Goal: Information Seeking & Learning: Learn about a topic

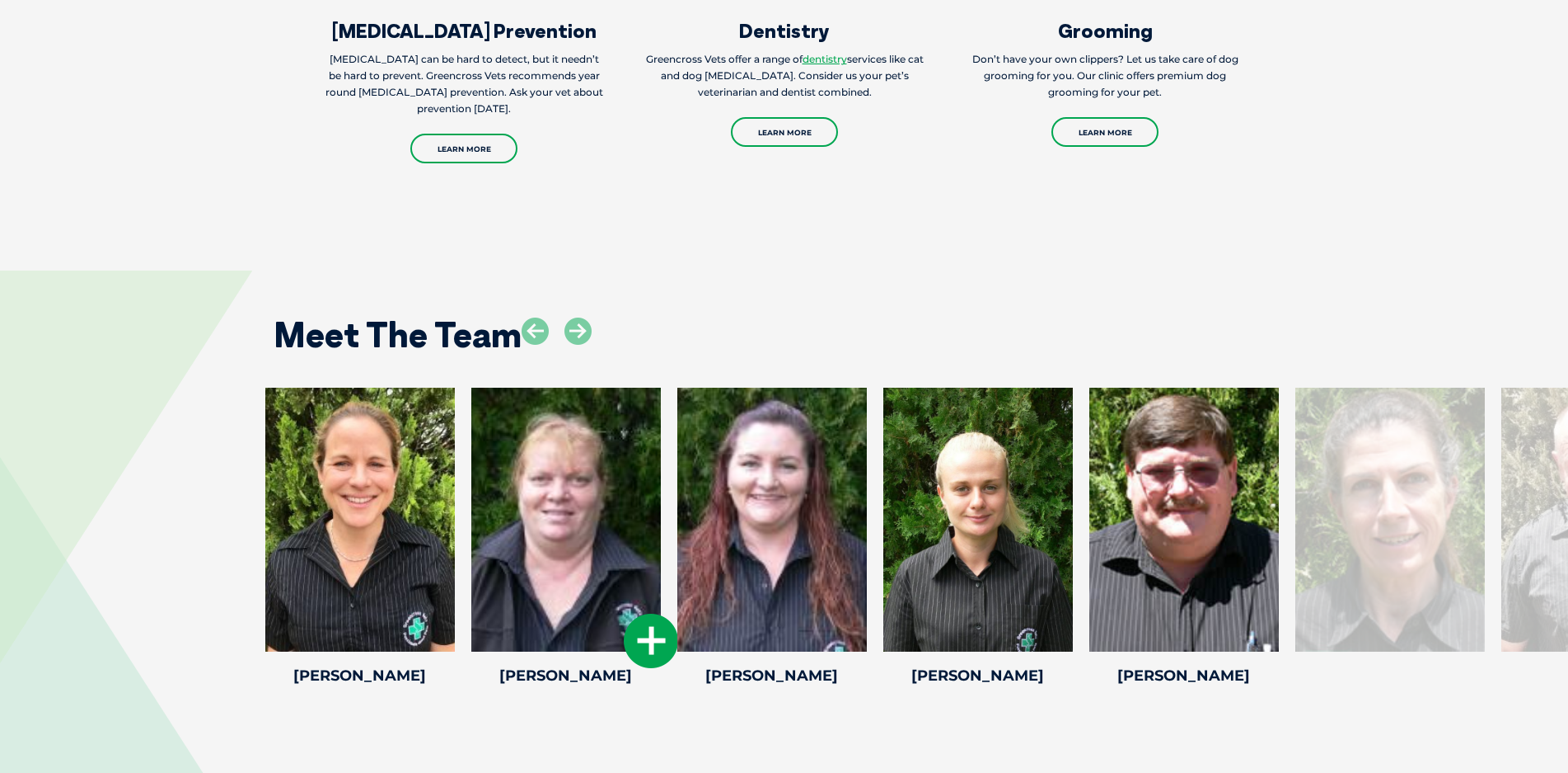
scroll to position [2268, 0]
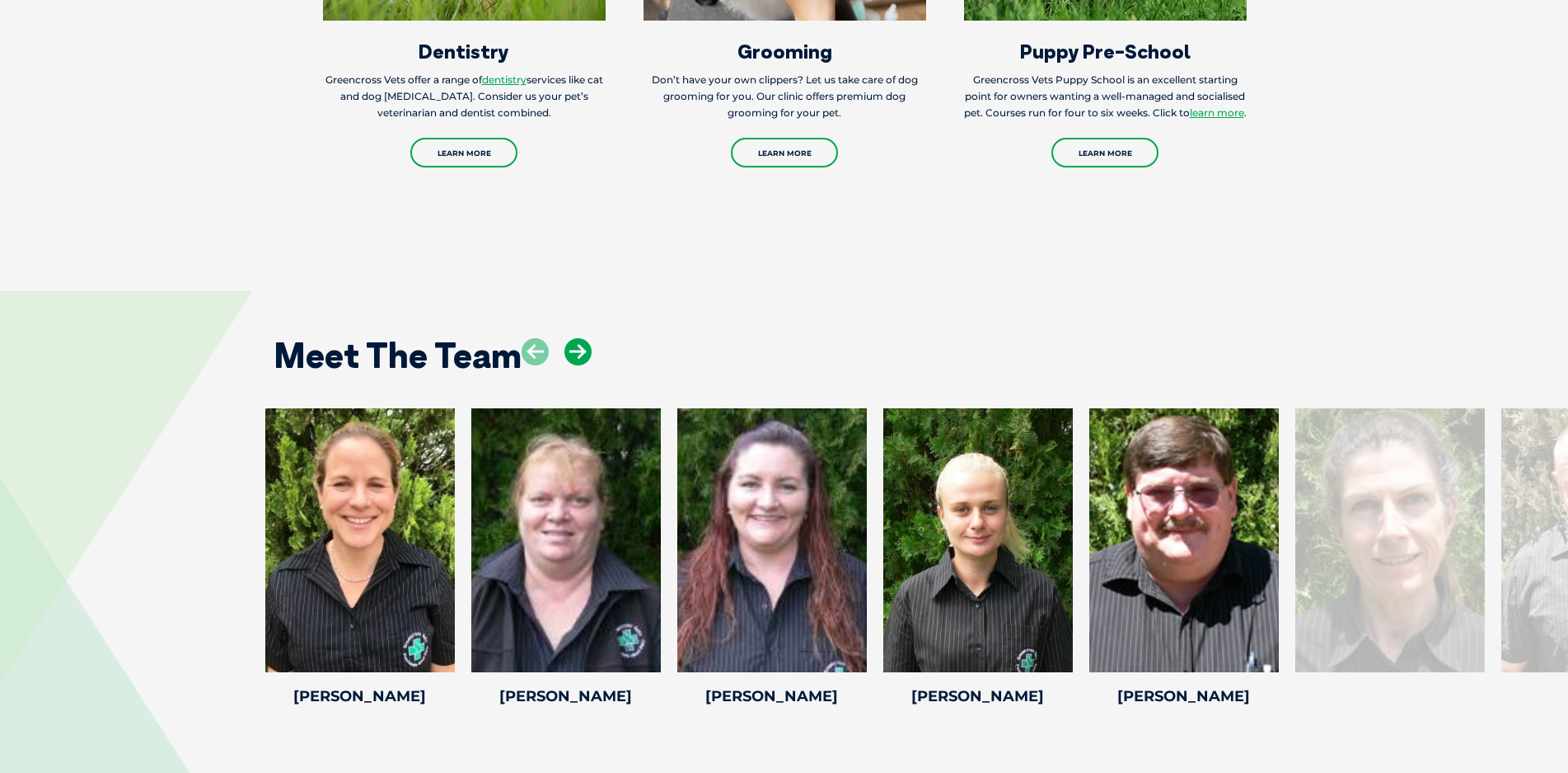
click at [581, 338] on icon at bounding box center [578, 352] width 27 height 27
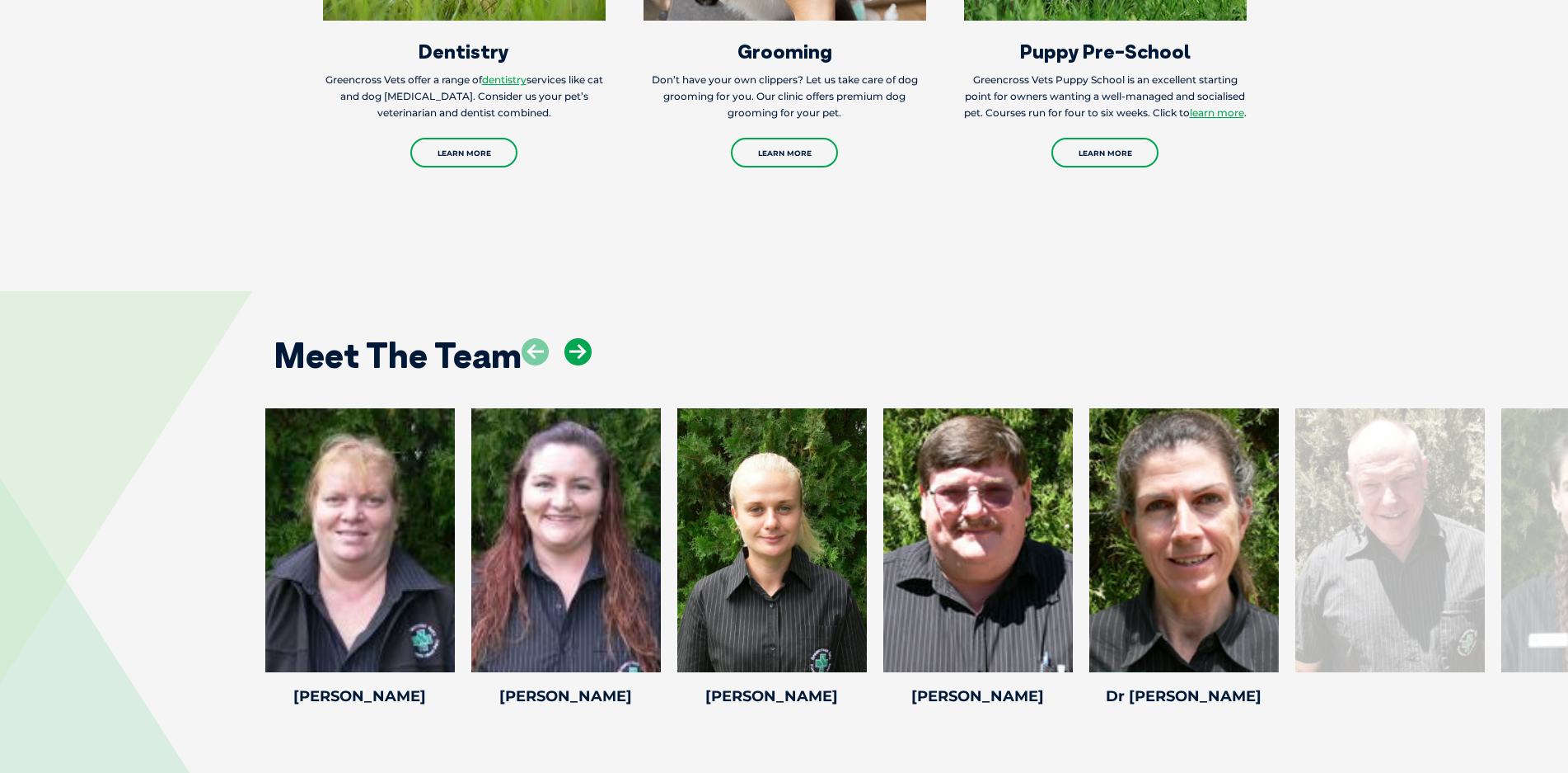
click at [581, 338] on icon at bounding box center [578, 352] width 27 height 27
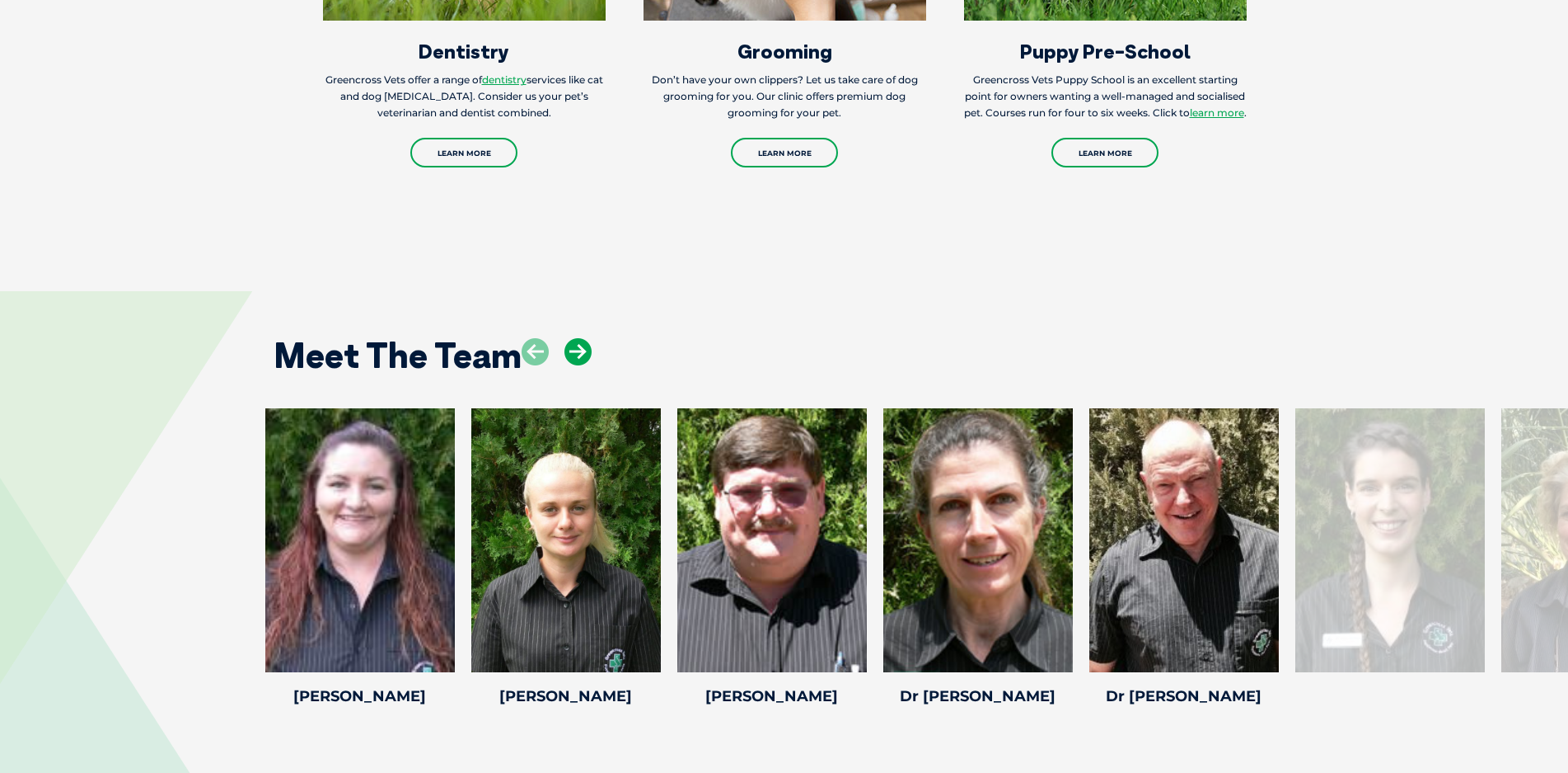
click at [582, 338] on icon at bounding box center [578, 352] width 27 height 27
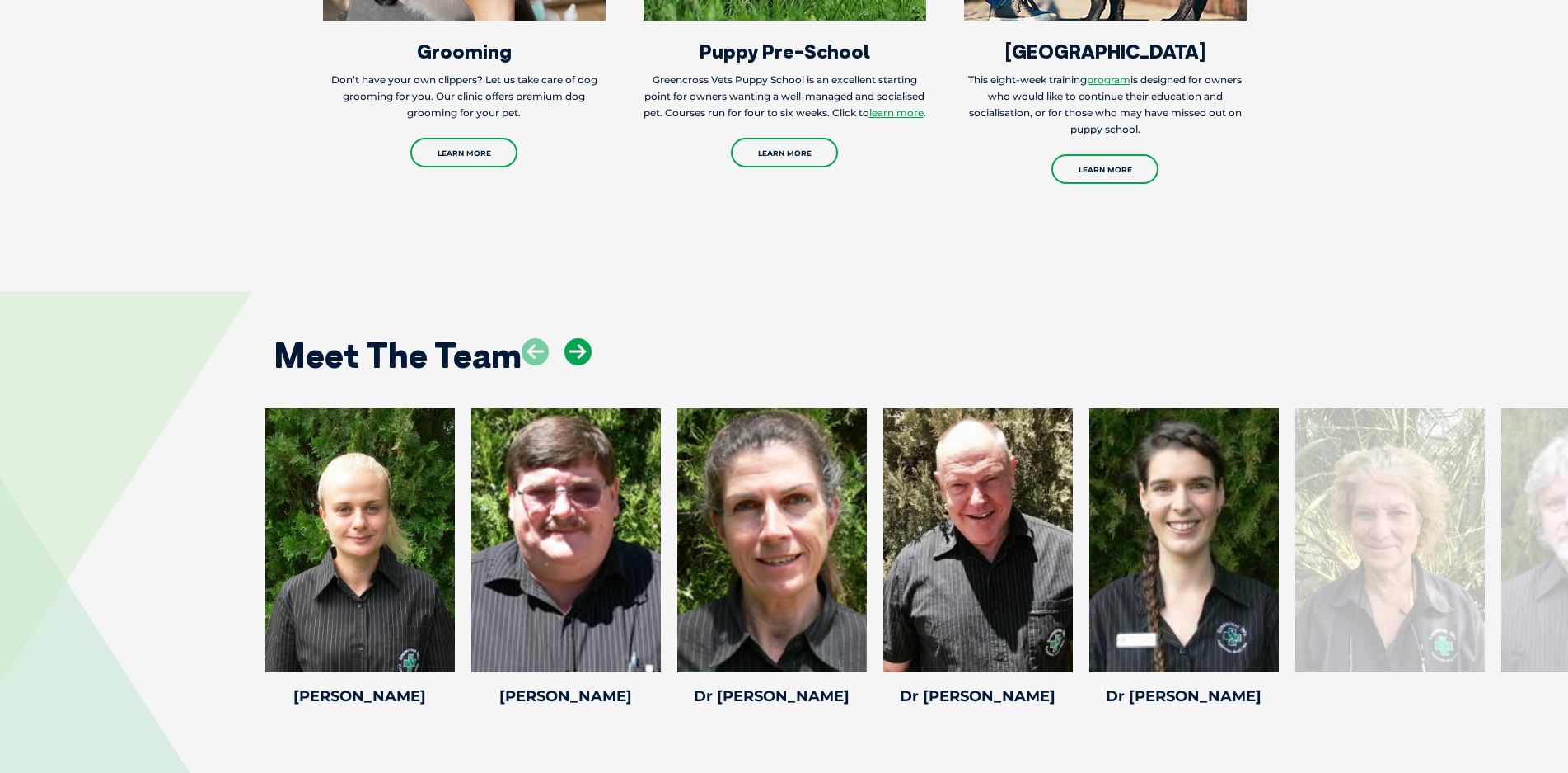
click at [582, 338] on icon at bounding box center [578, 352] width 27 height 27
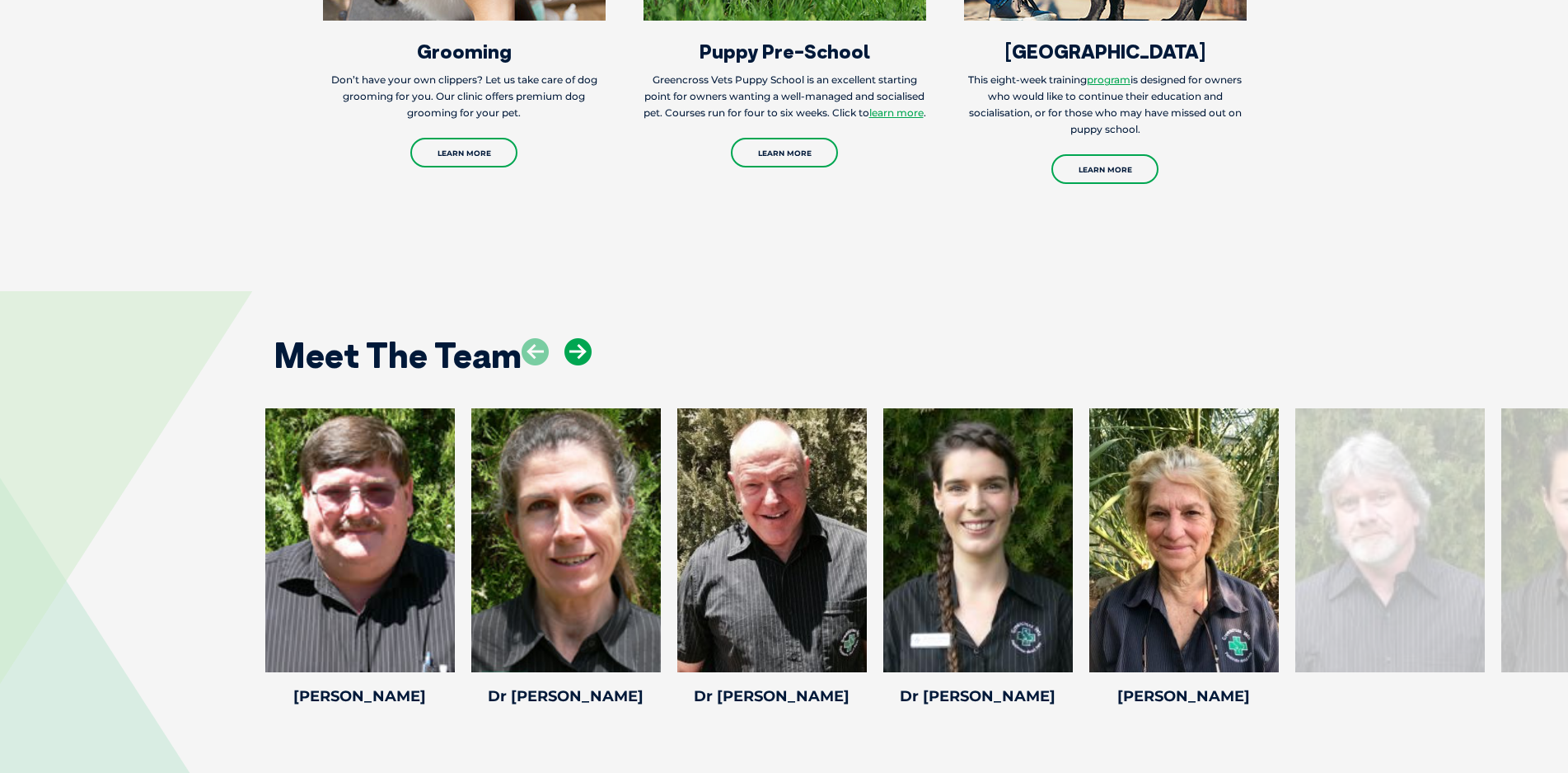
click at [582, 338] on icon at bounding box center [578, 352] width 27 height 27
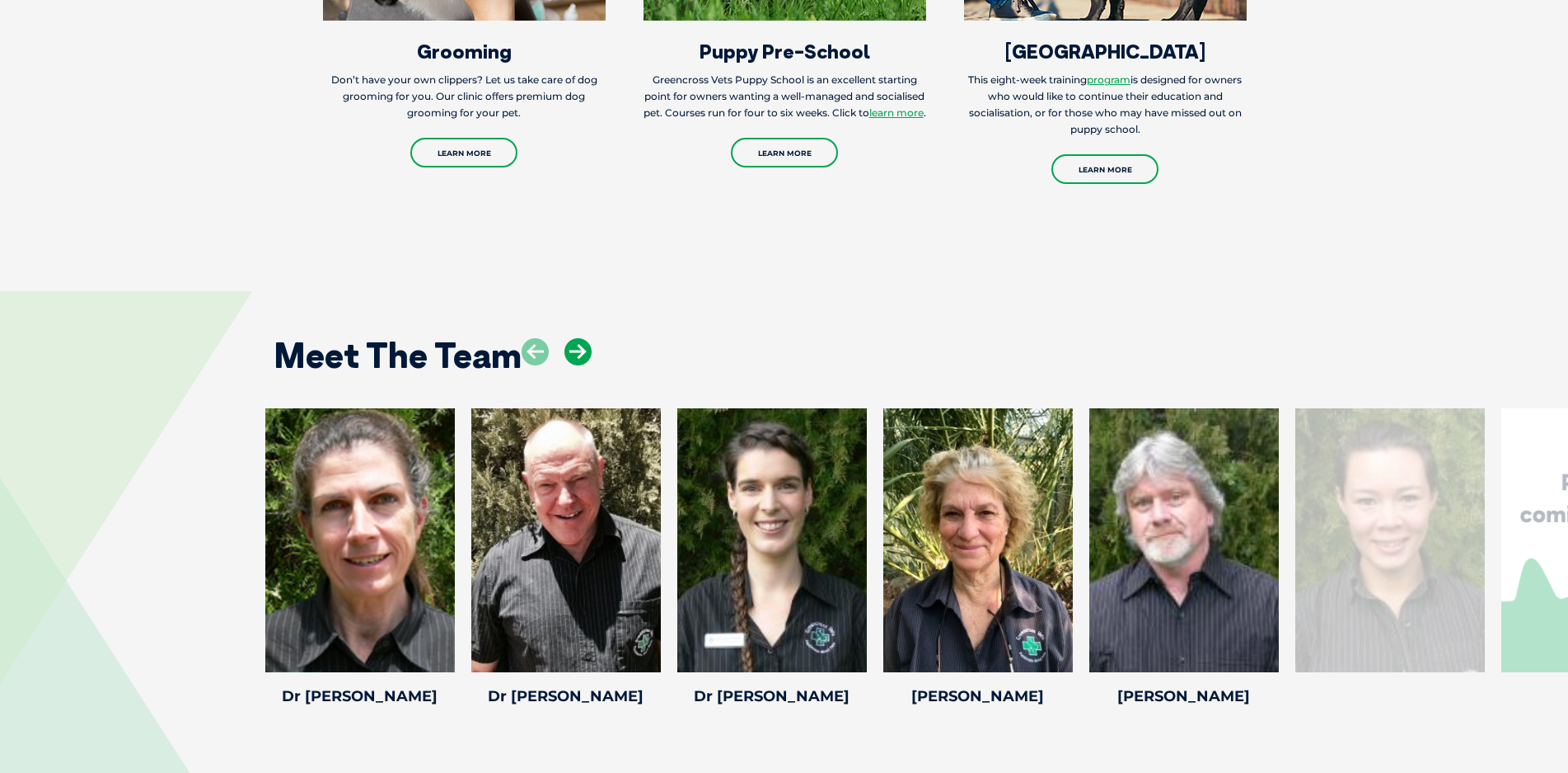
click at [582, 338] on icon at bounding box center [578, 352] width 27 height 27
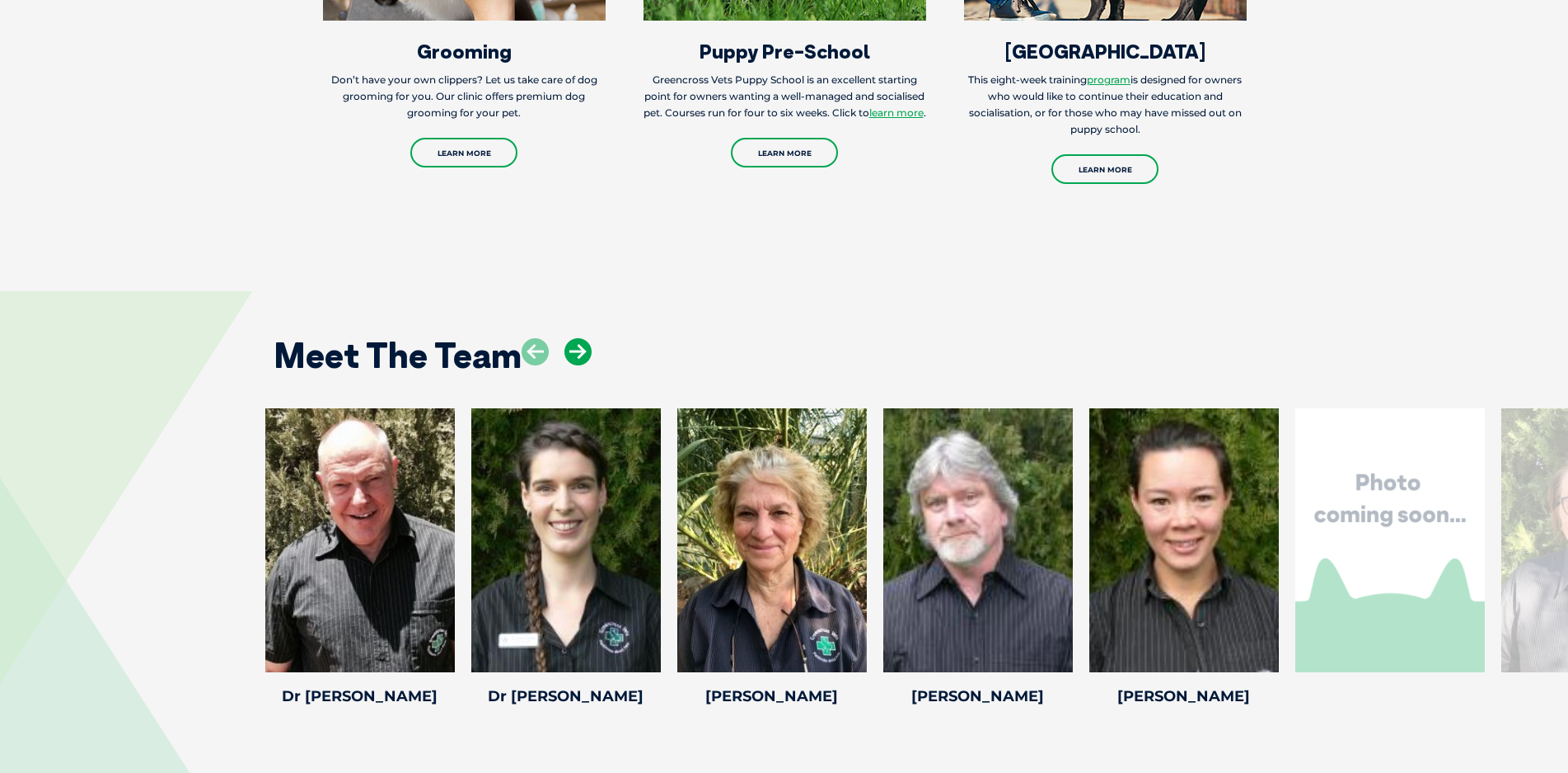
click at [582, 338] on icon at bounding box center [578, 352] width 27 height 27
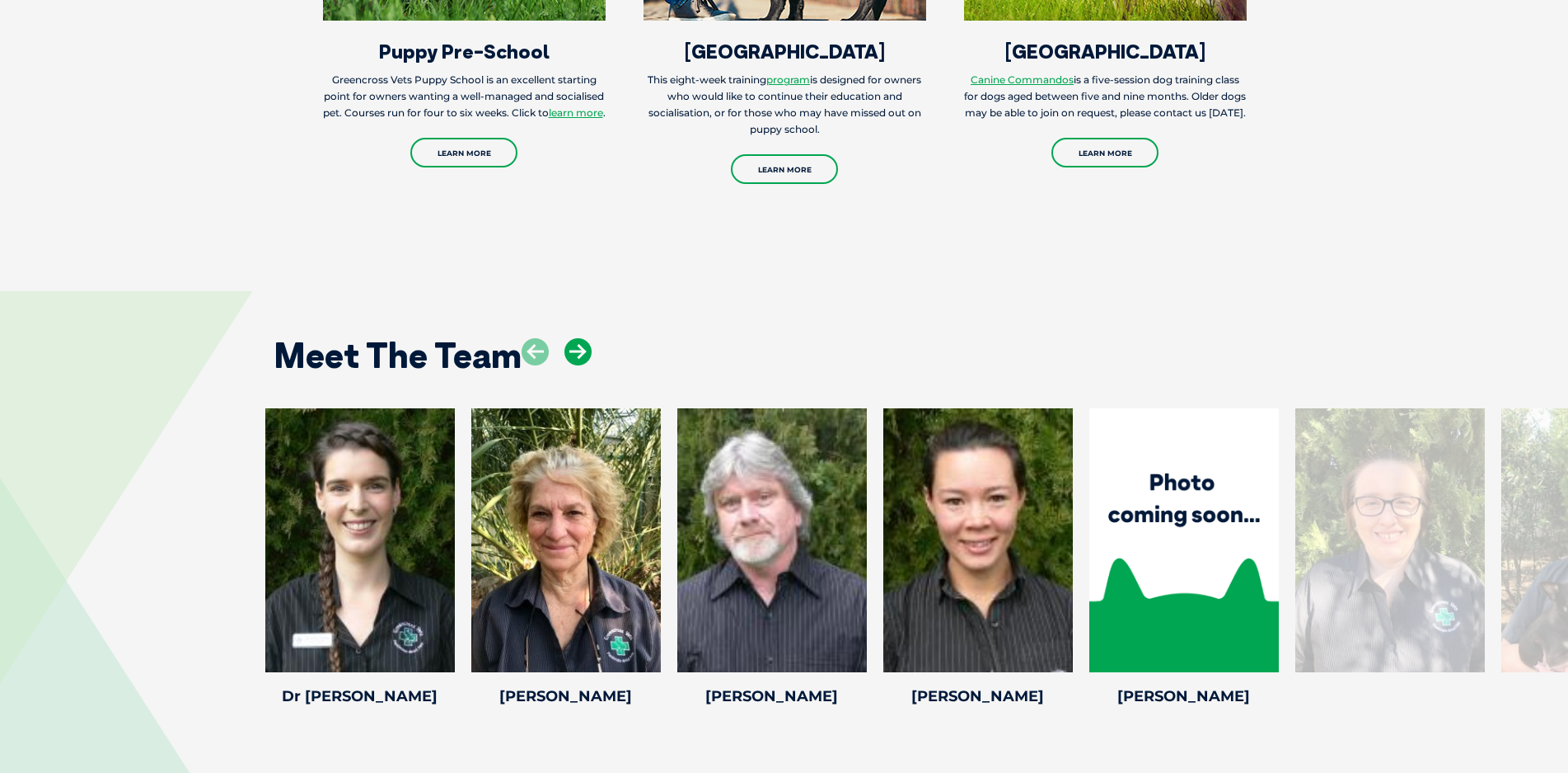
click at [582, 338] on icon at bounding box center [578, 352] width 27 height 27
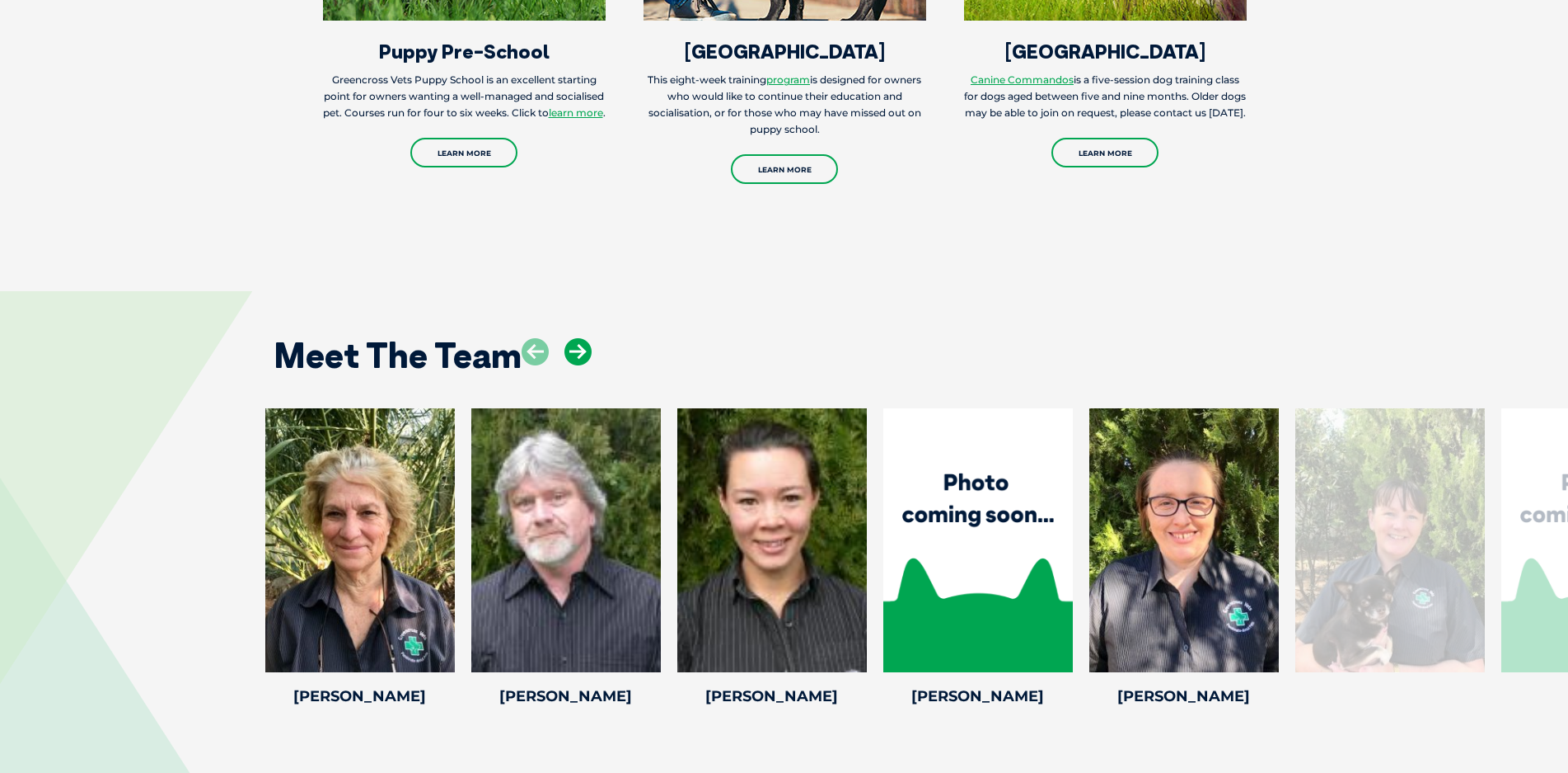
click at [582, 338] on icon at bounding box center [578, 352] width 27 height 27
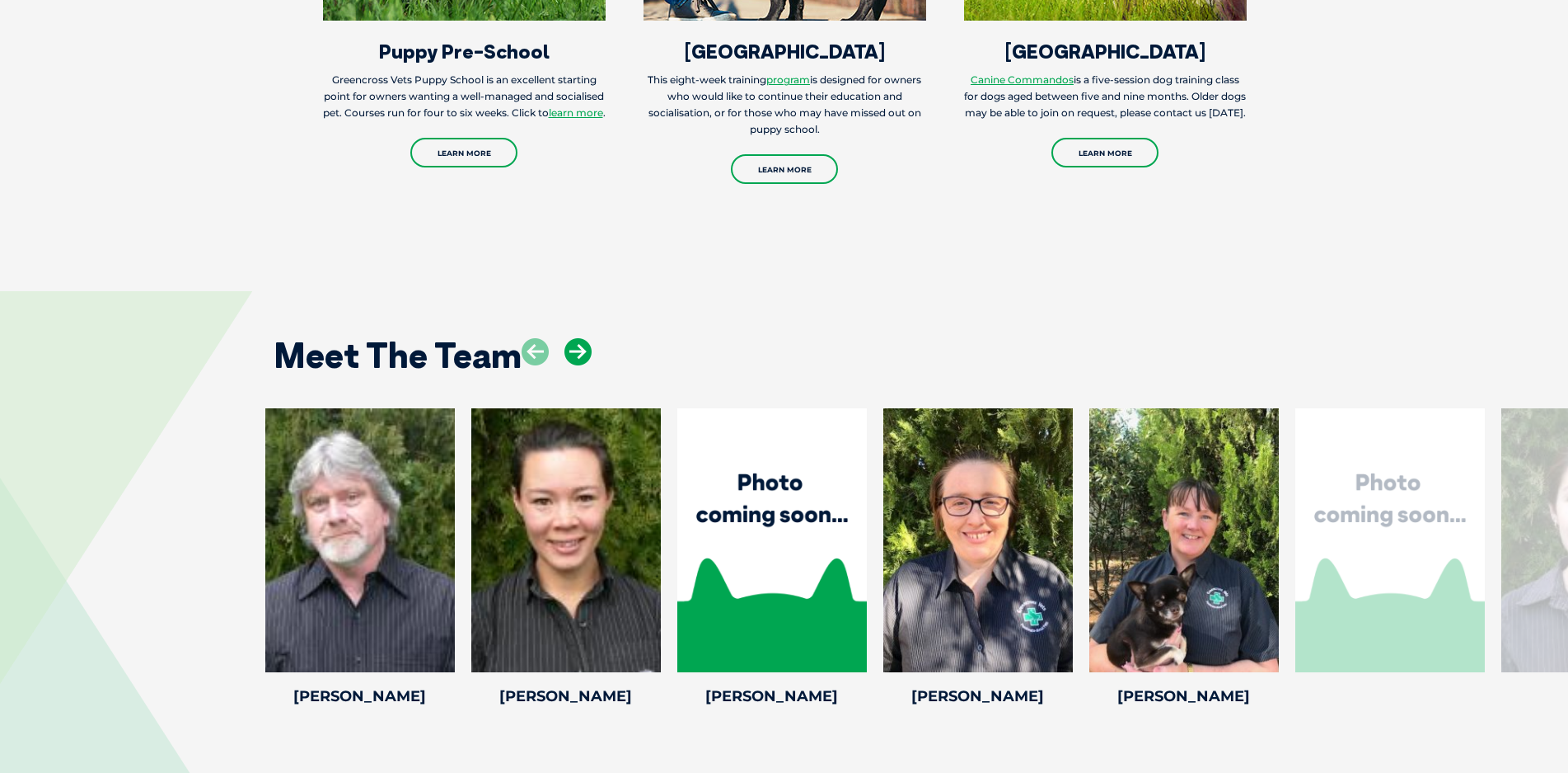
click at [582, 338] on icon at bounding box center [578, 352] width 27 height 27
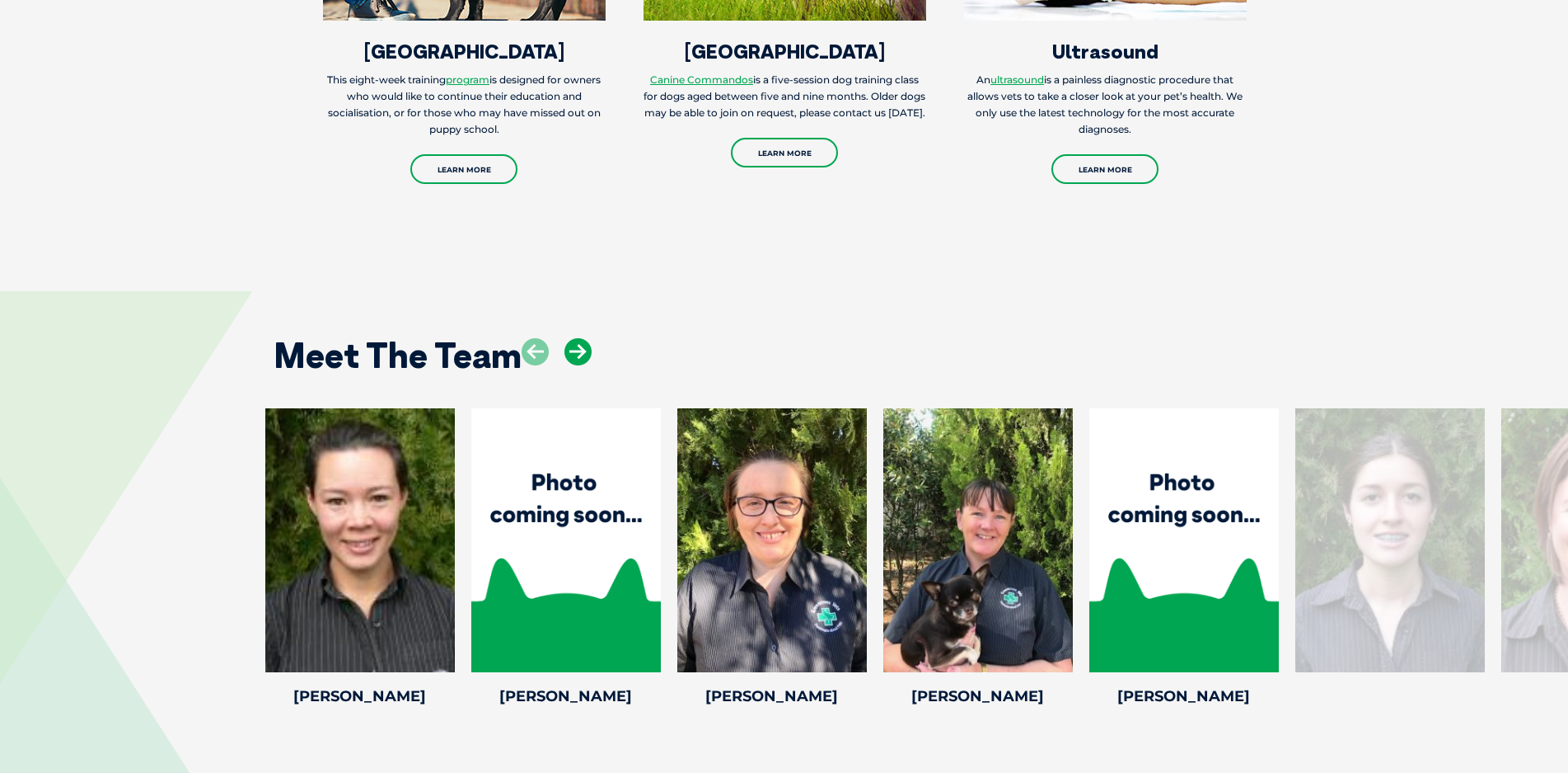
click at [582, 338] on icon at bounding box center [578, 352] width 27 height 27
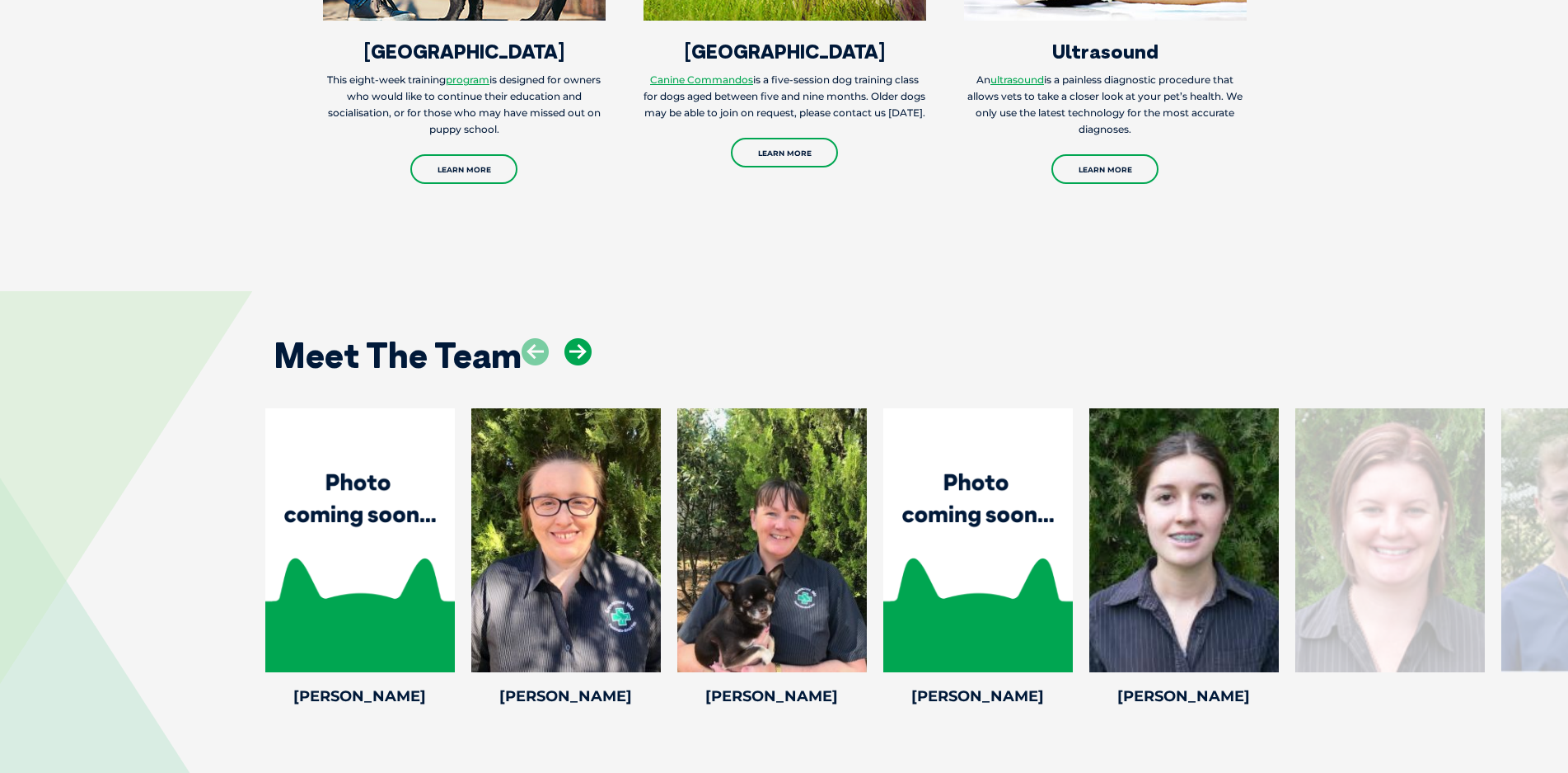
click at [582, 338] on icon at bounding box center [578, 352] width 27 height 27
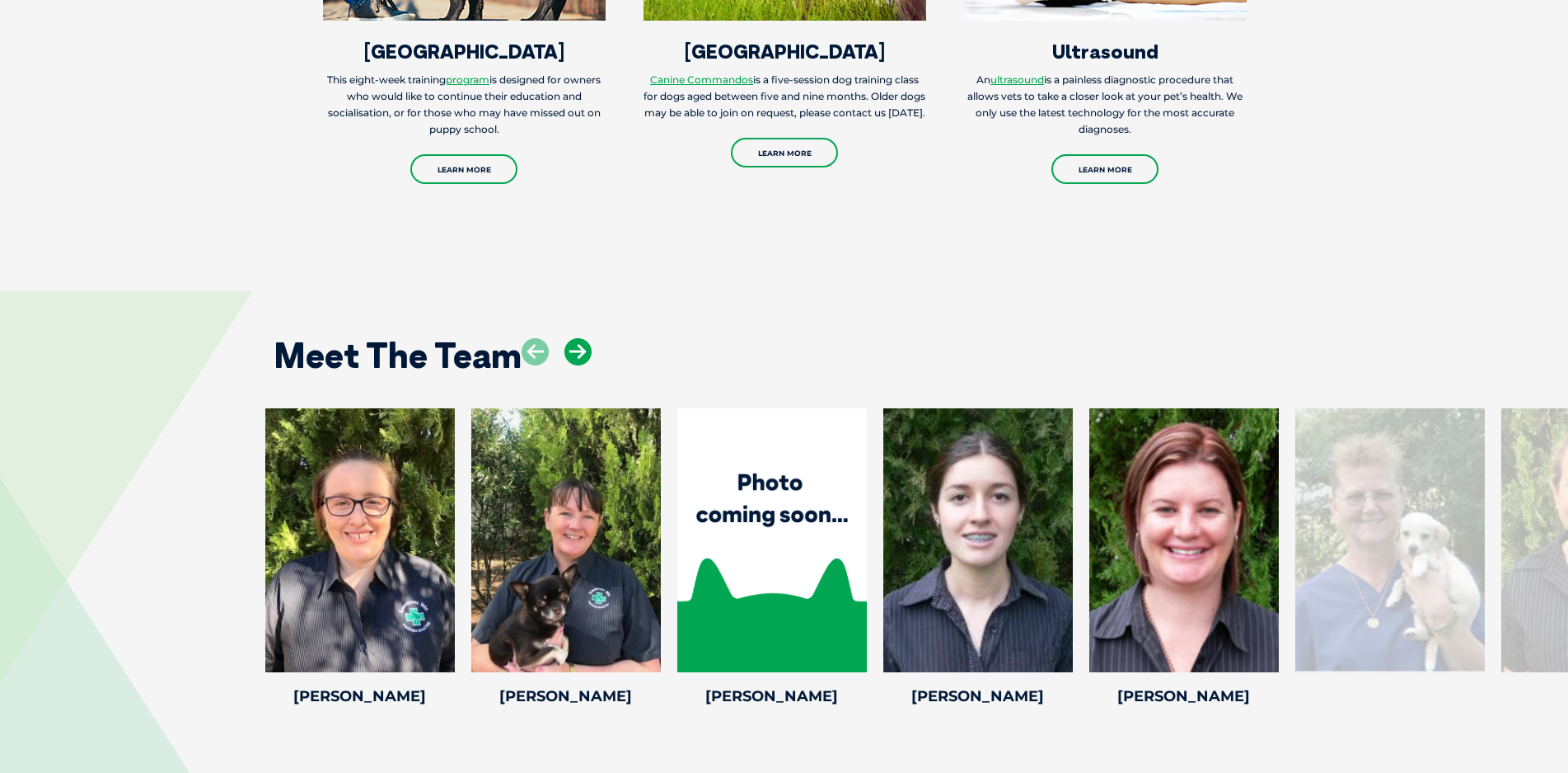
click at [582, 338] on icon at bounding box center [578, 352] width 27 height 27
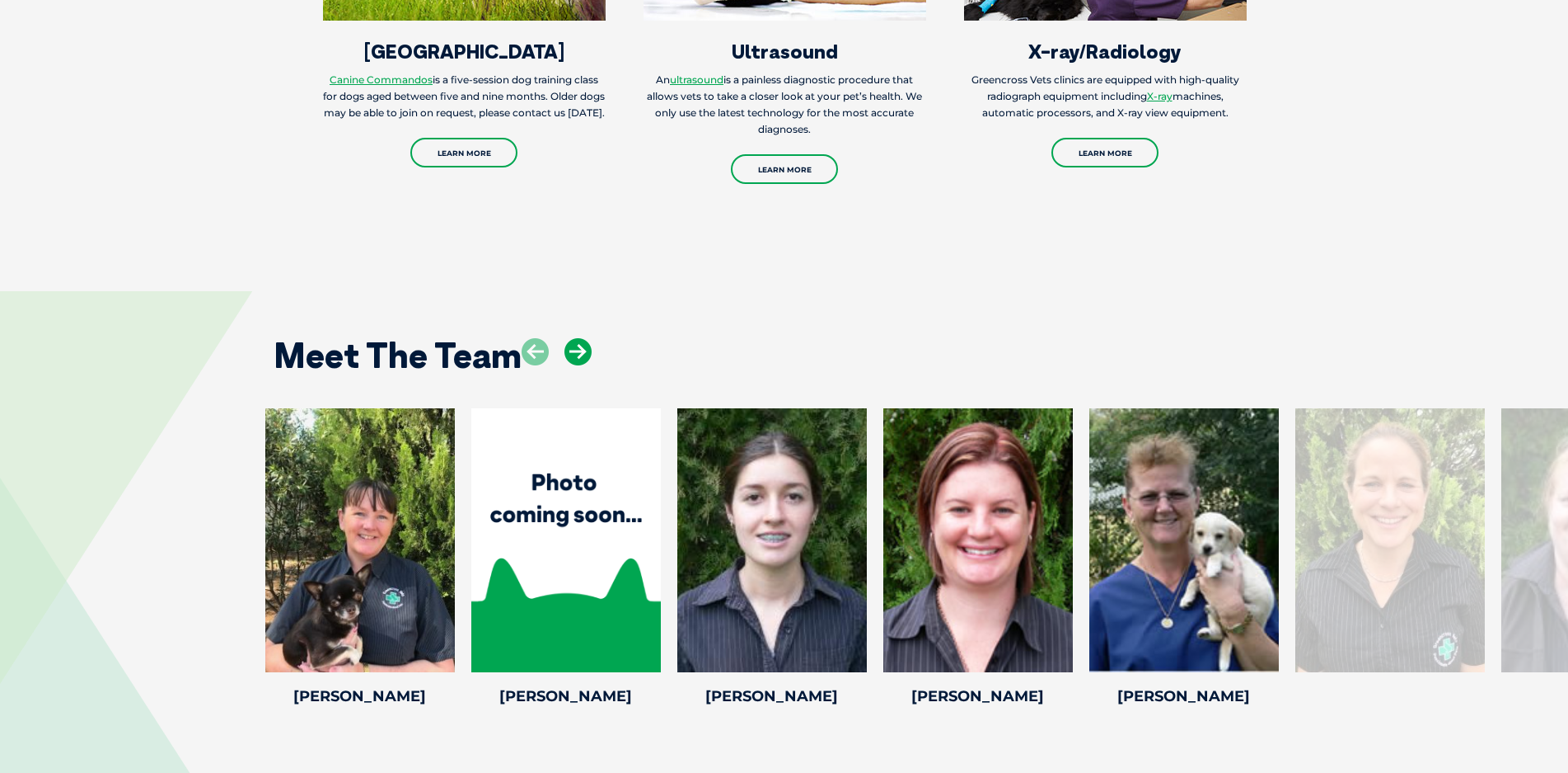
click at [583, 338] on icon at bounding box center [578, 352] width 27 height 27
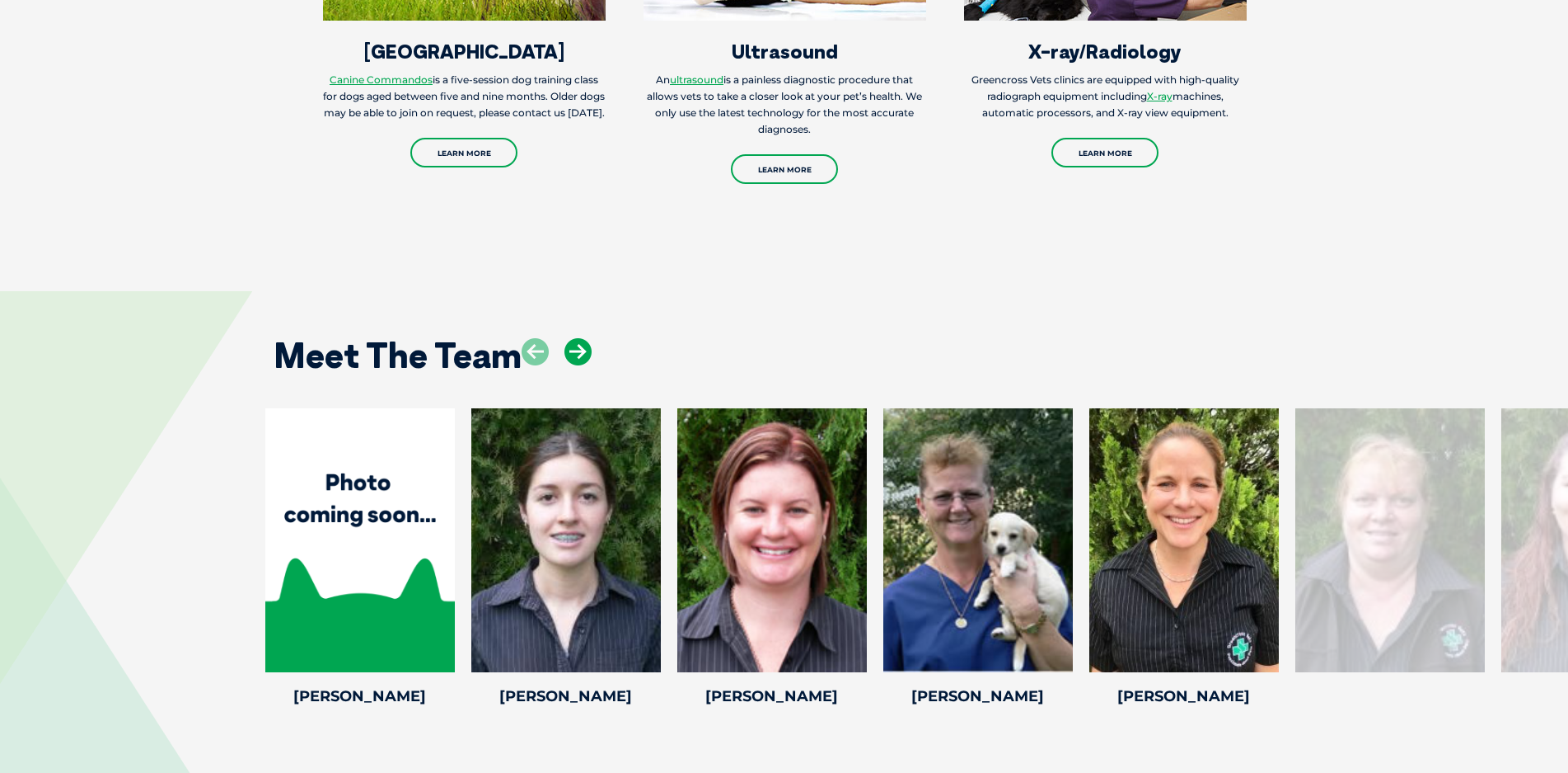
click at [583, 338] on icon at bounding box center [578, 352] width 27 height 27
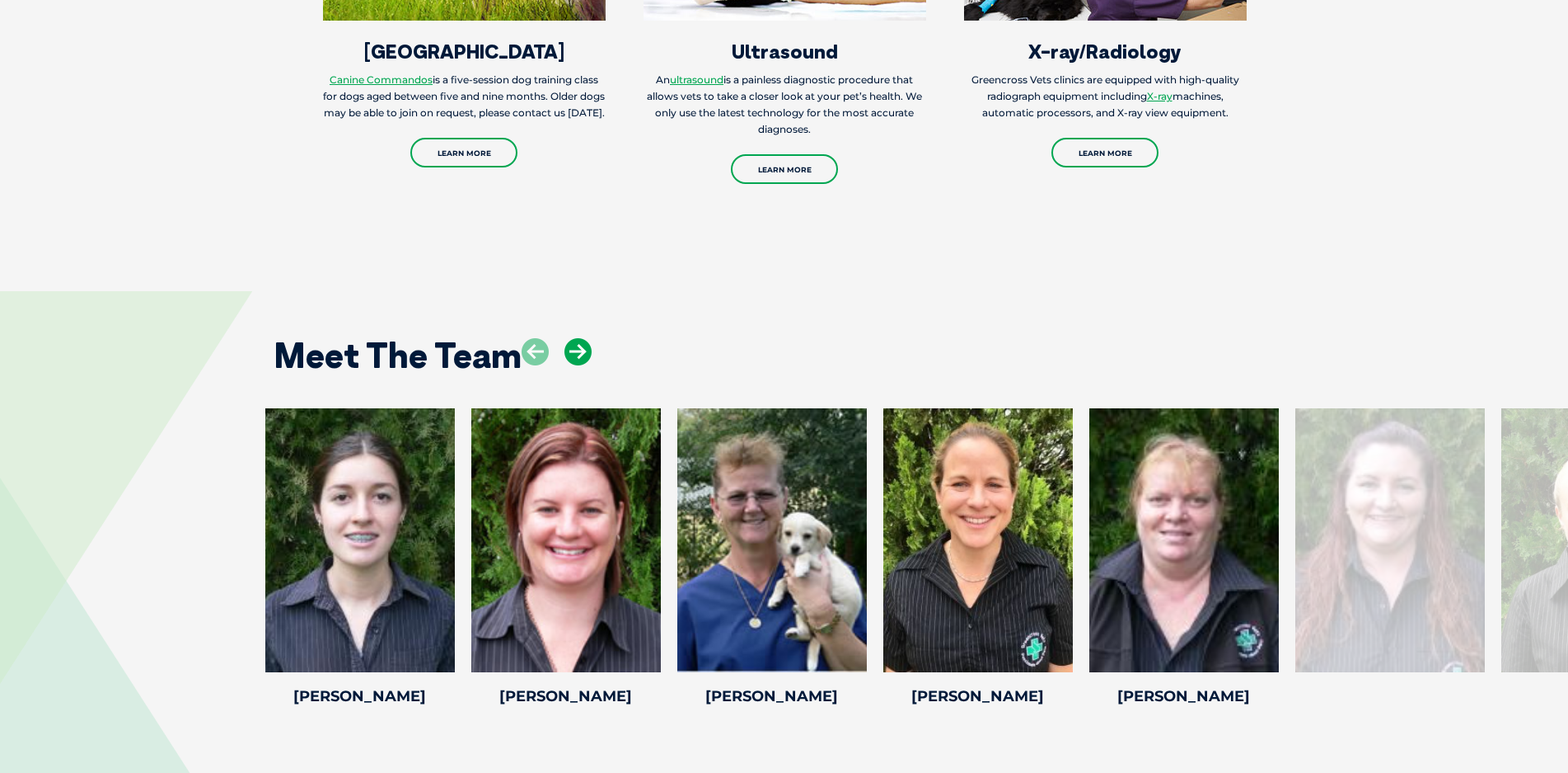
click at [583, 338] on icon at bounding box center [578, 352] width 27 height 27
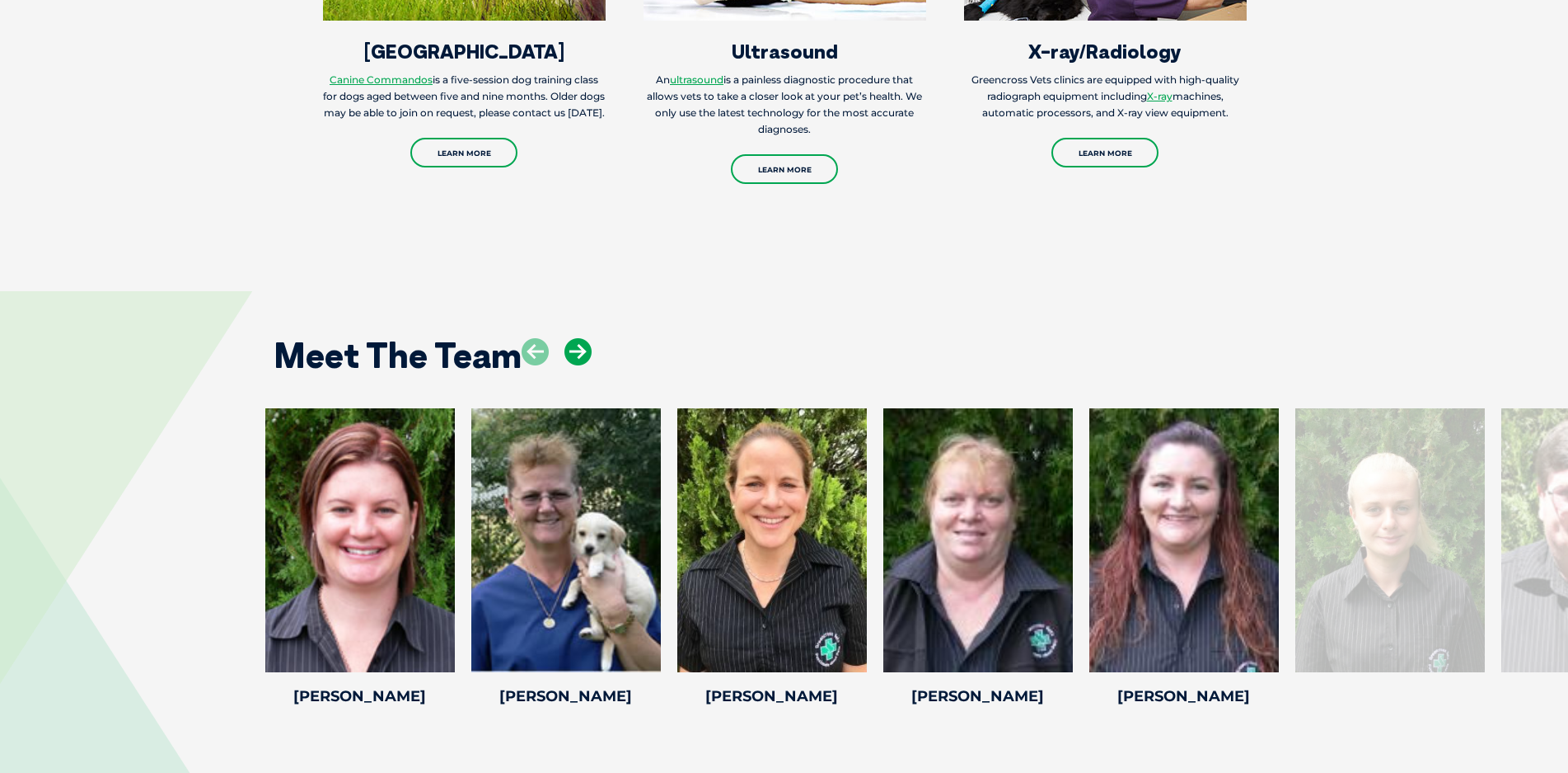
click at [583, 338] on icon at bounding box center [578, 352] width 27 height 27
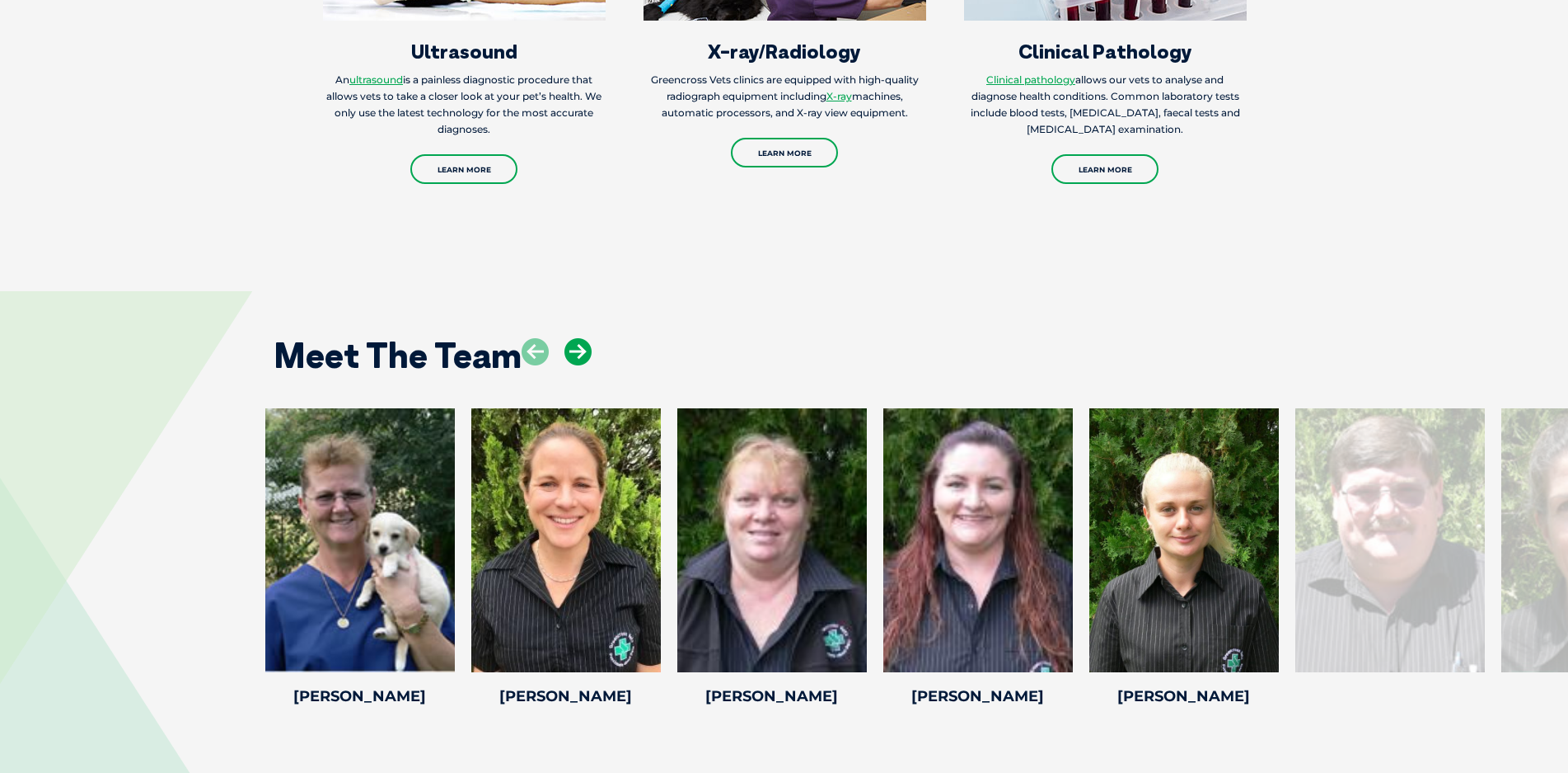
click at [583, 338] on icon at bounding box center [578, 352] width 27 height 27
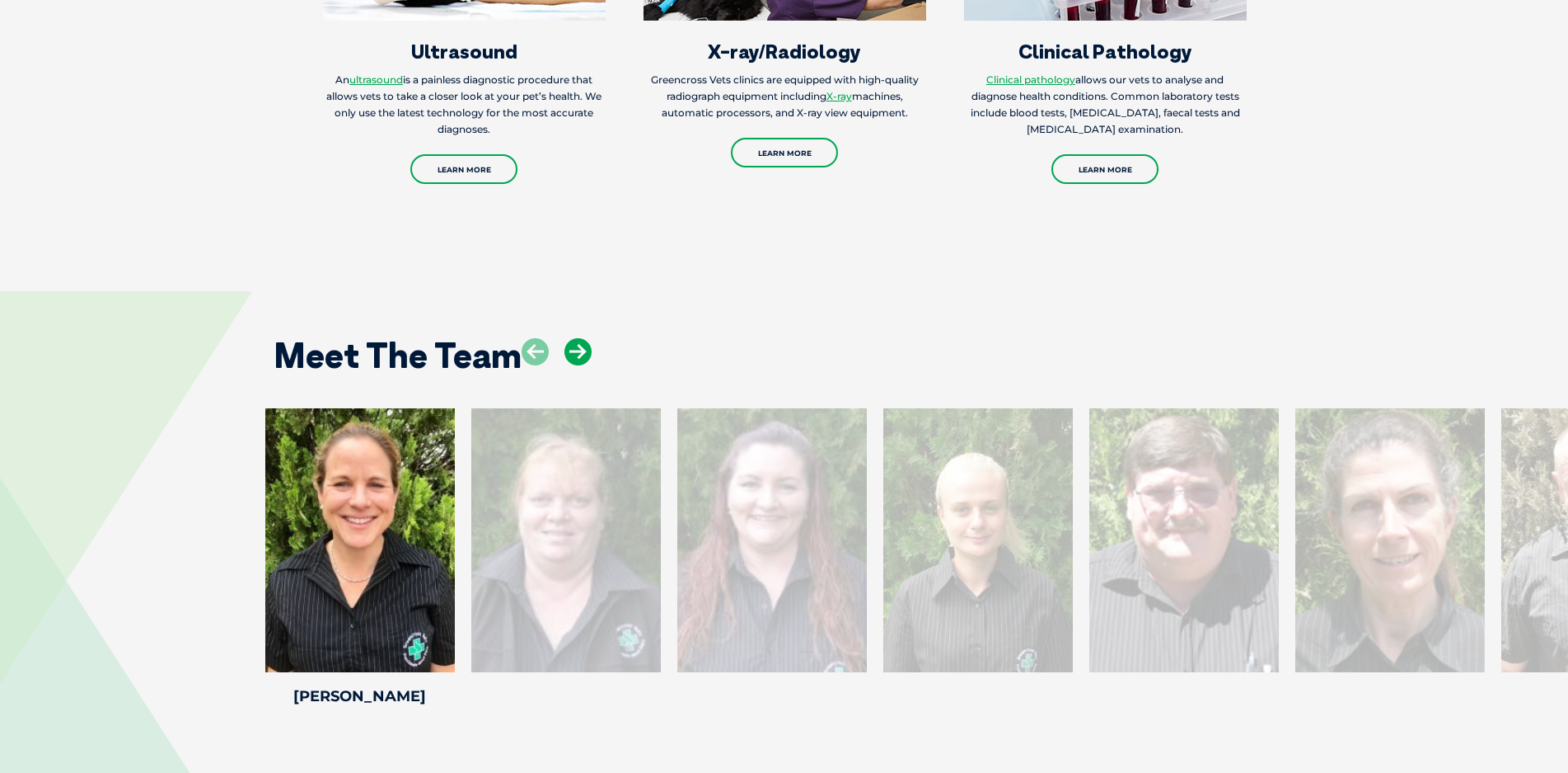
click at [583, 338] on icon at bounding box center [578, 352] width 27 height 27
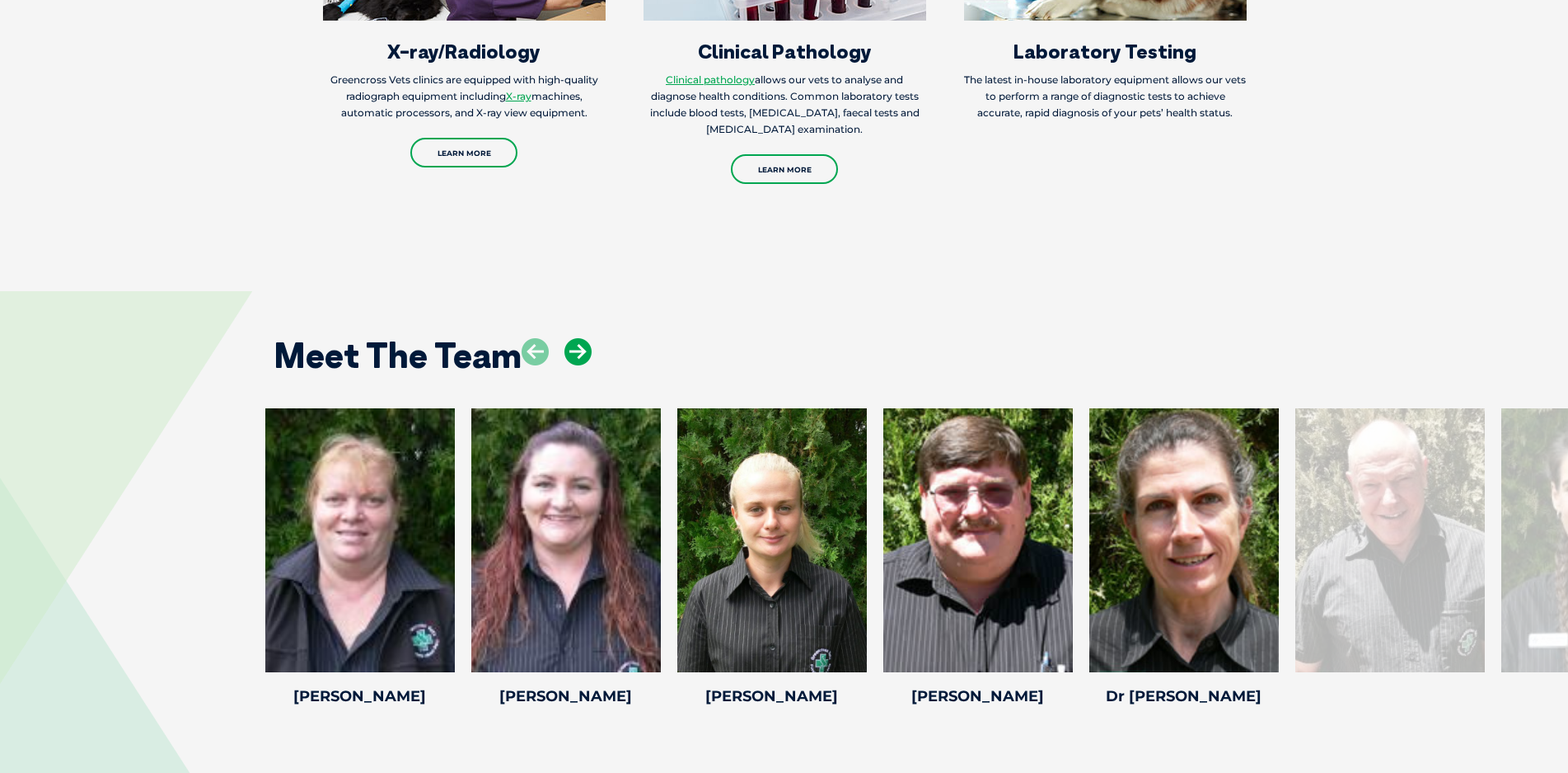
click at [584, 338] on icon at bounding box center [578, 352] width 27 height 27
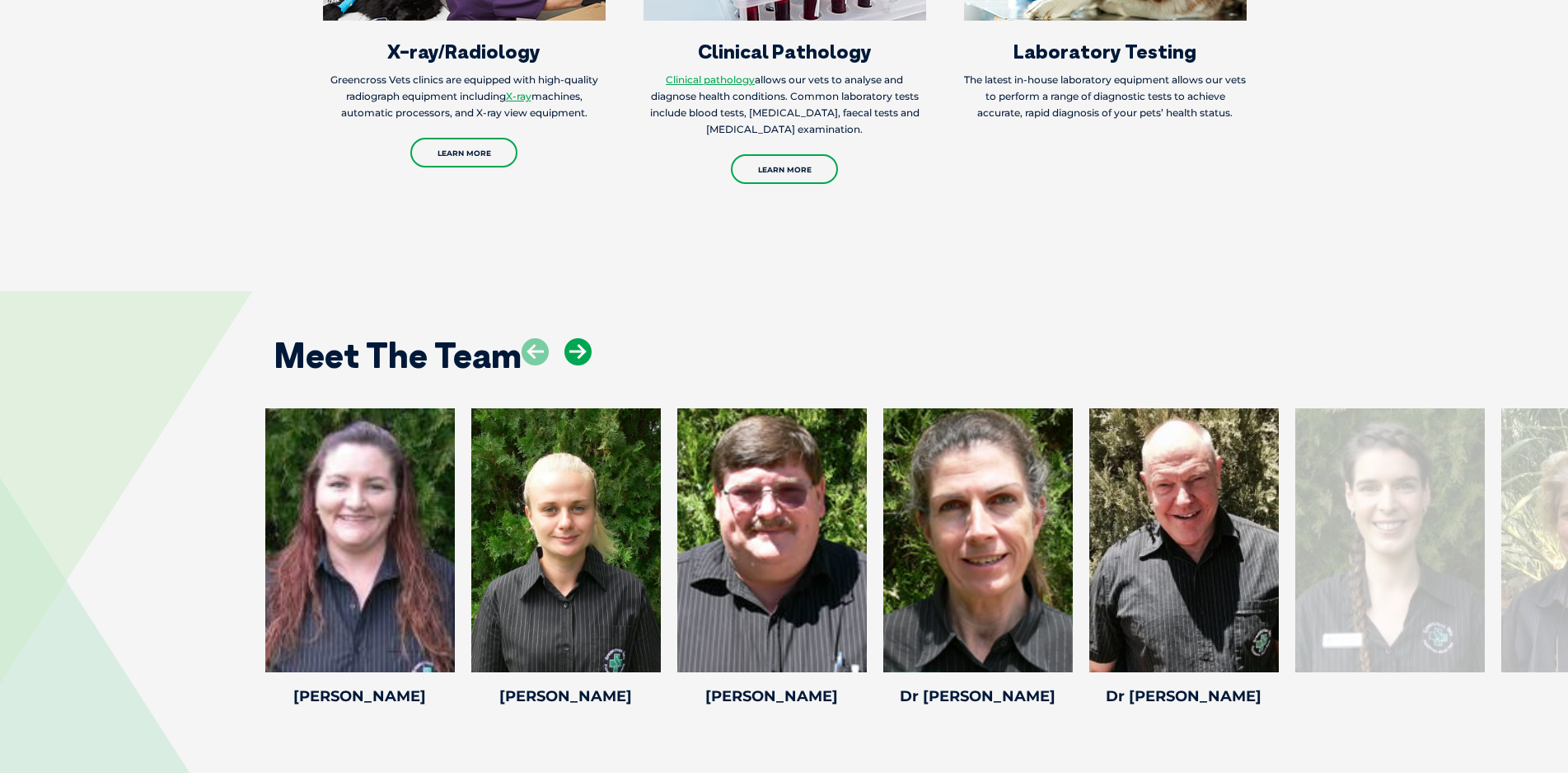
click at [584, 338] on icon at bounding box center [578, 352] width 27 height 27
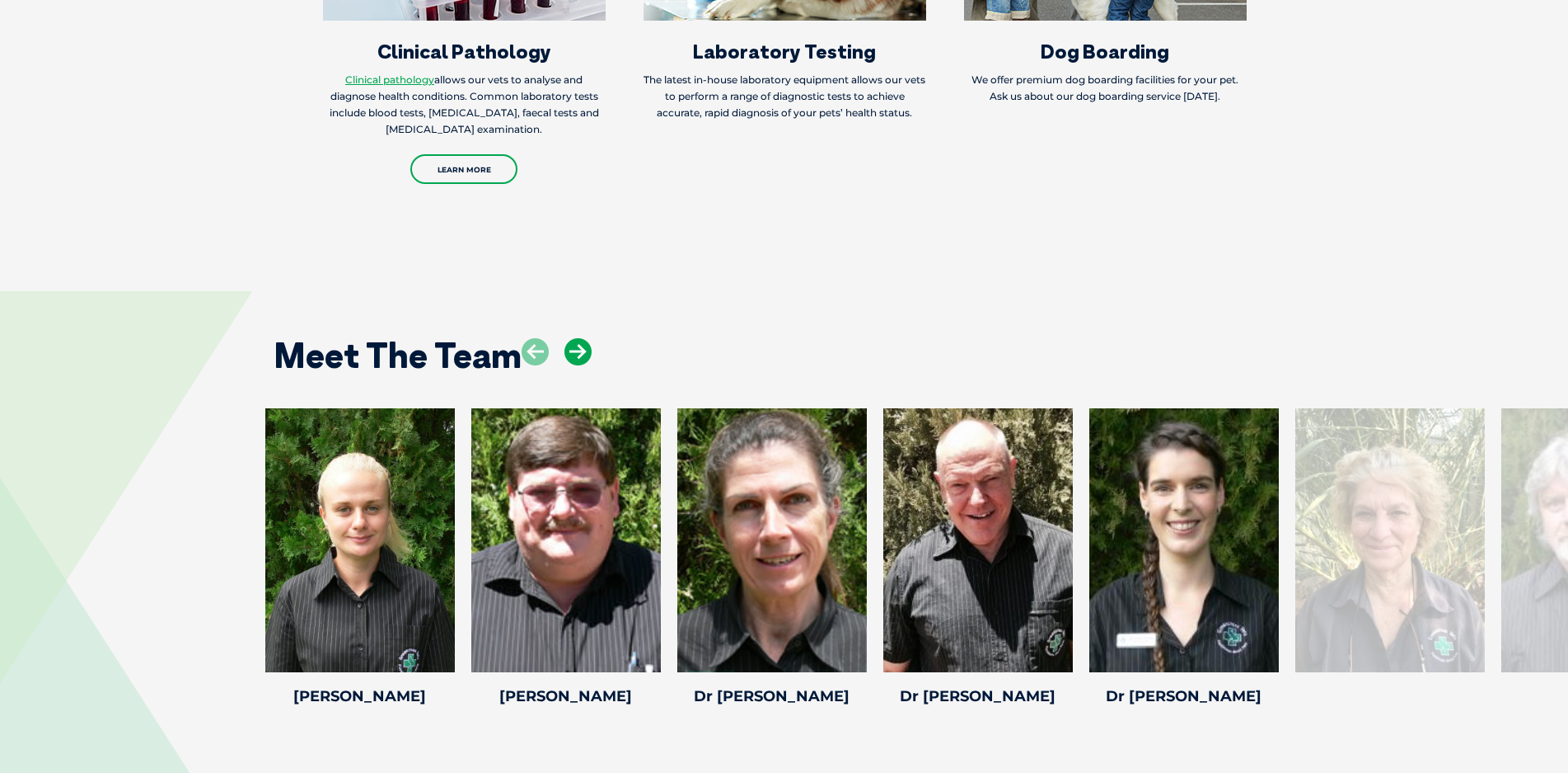
click at [584, 338] on icon at bounding box center [578, 352] width 27 height 27
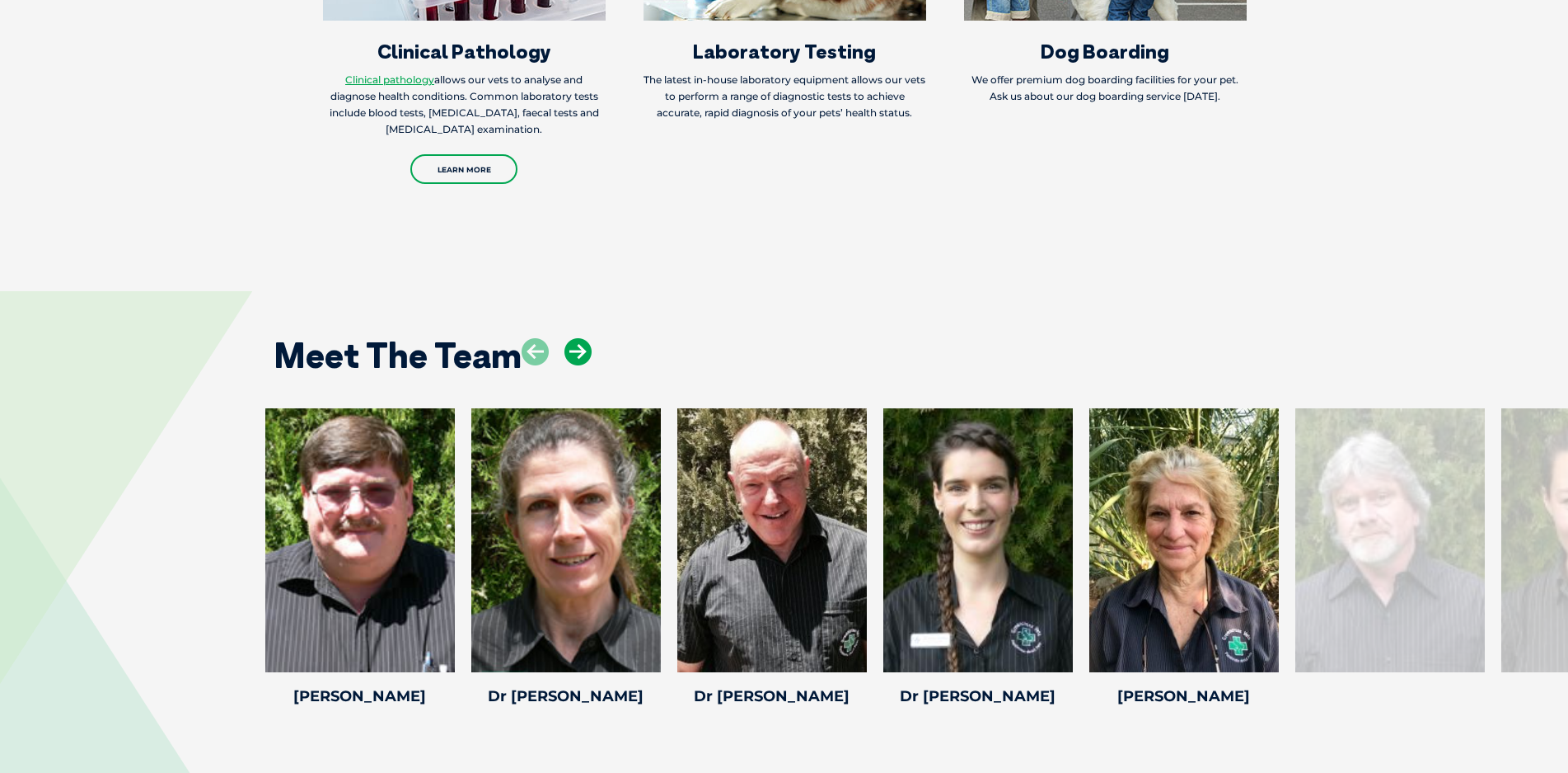
click at [584, 338] on icon at bounding box center [578, 352] width 27 height 27
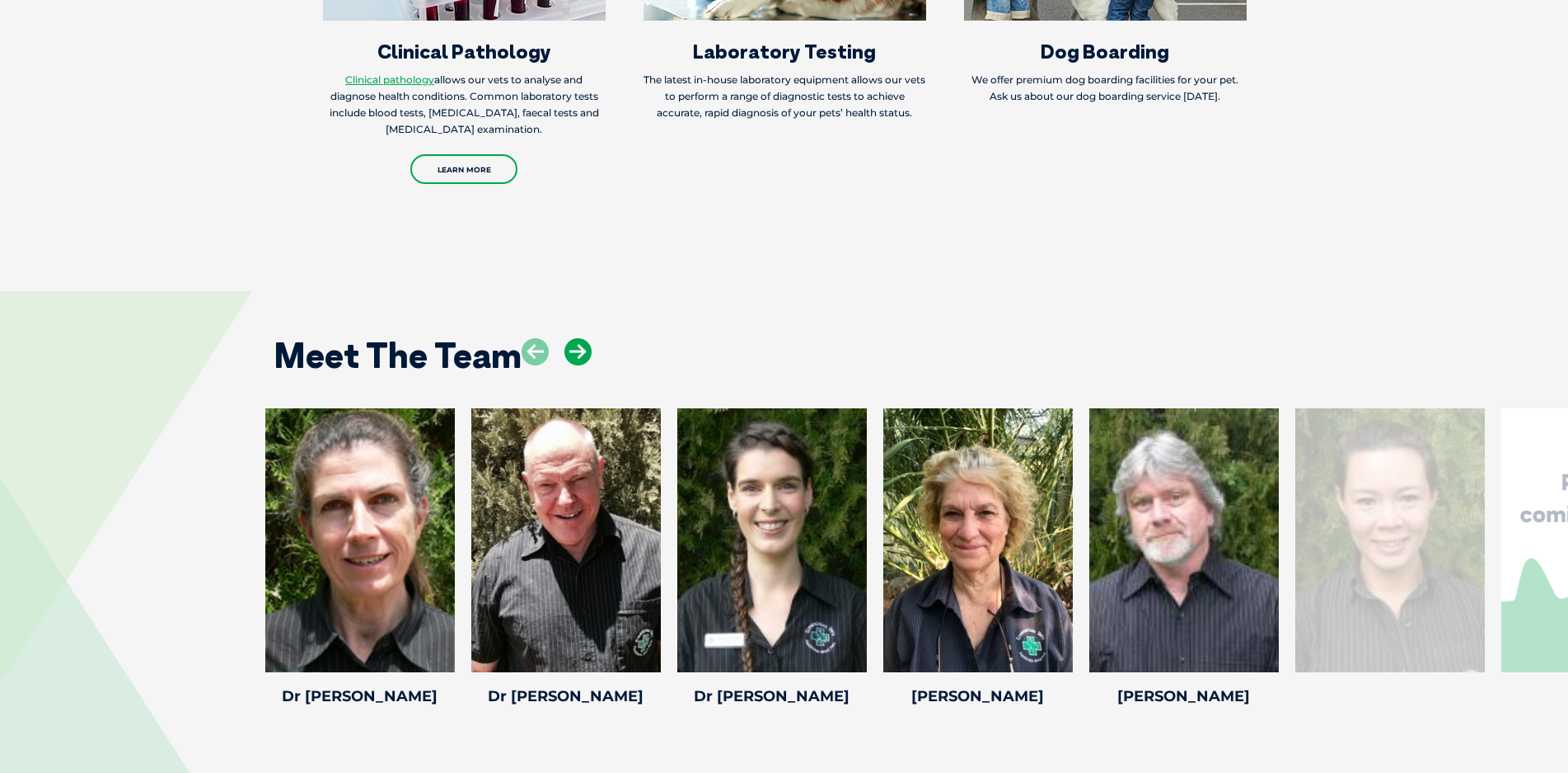
click at [584, 338] on icon at bounding box center [578, 352] width 27 height 27
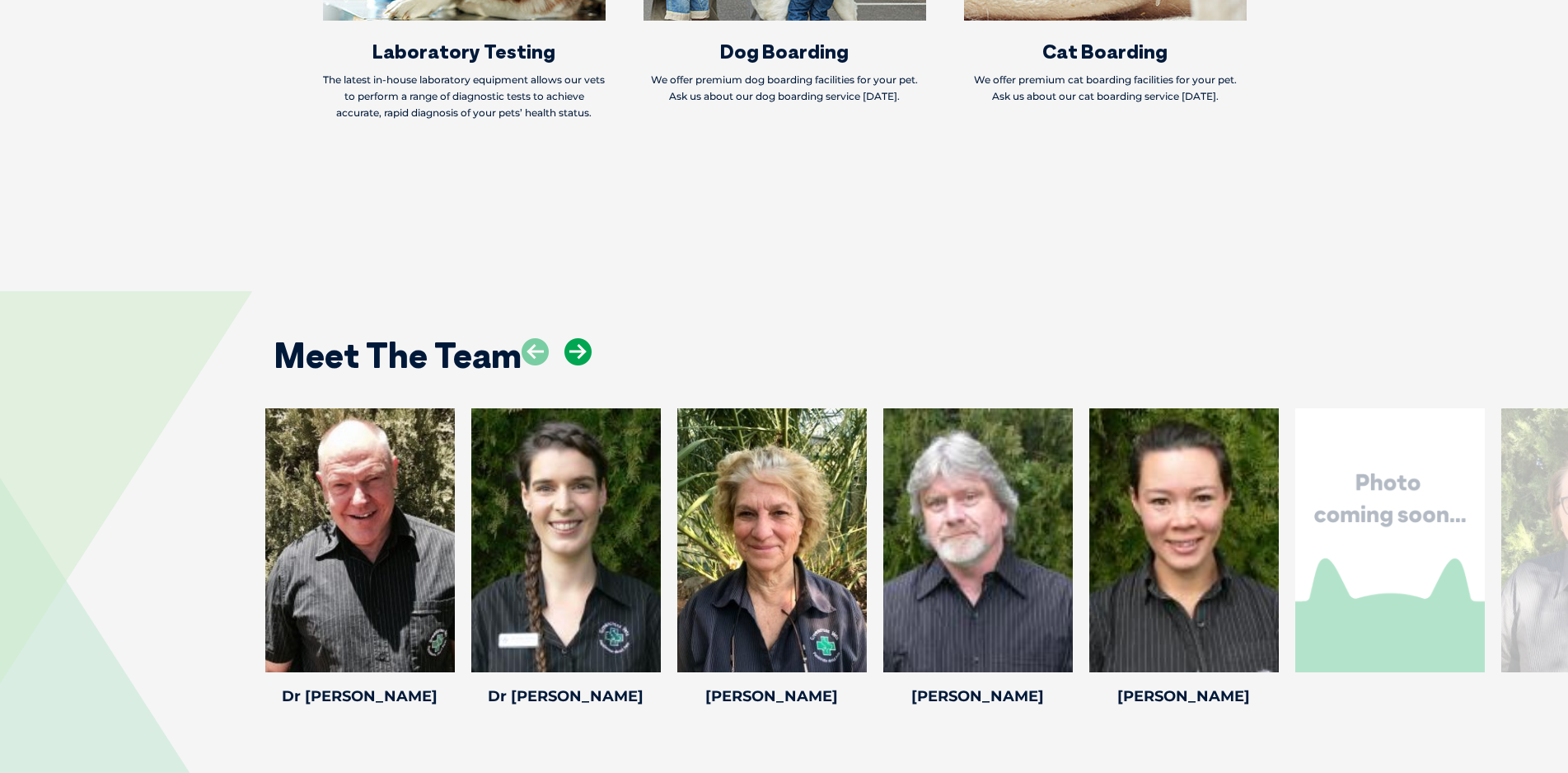
click at [573, 338] on icon at bounding box center [578, 352] width 27 height 27
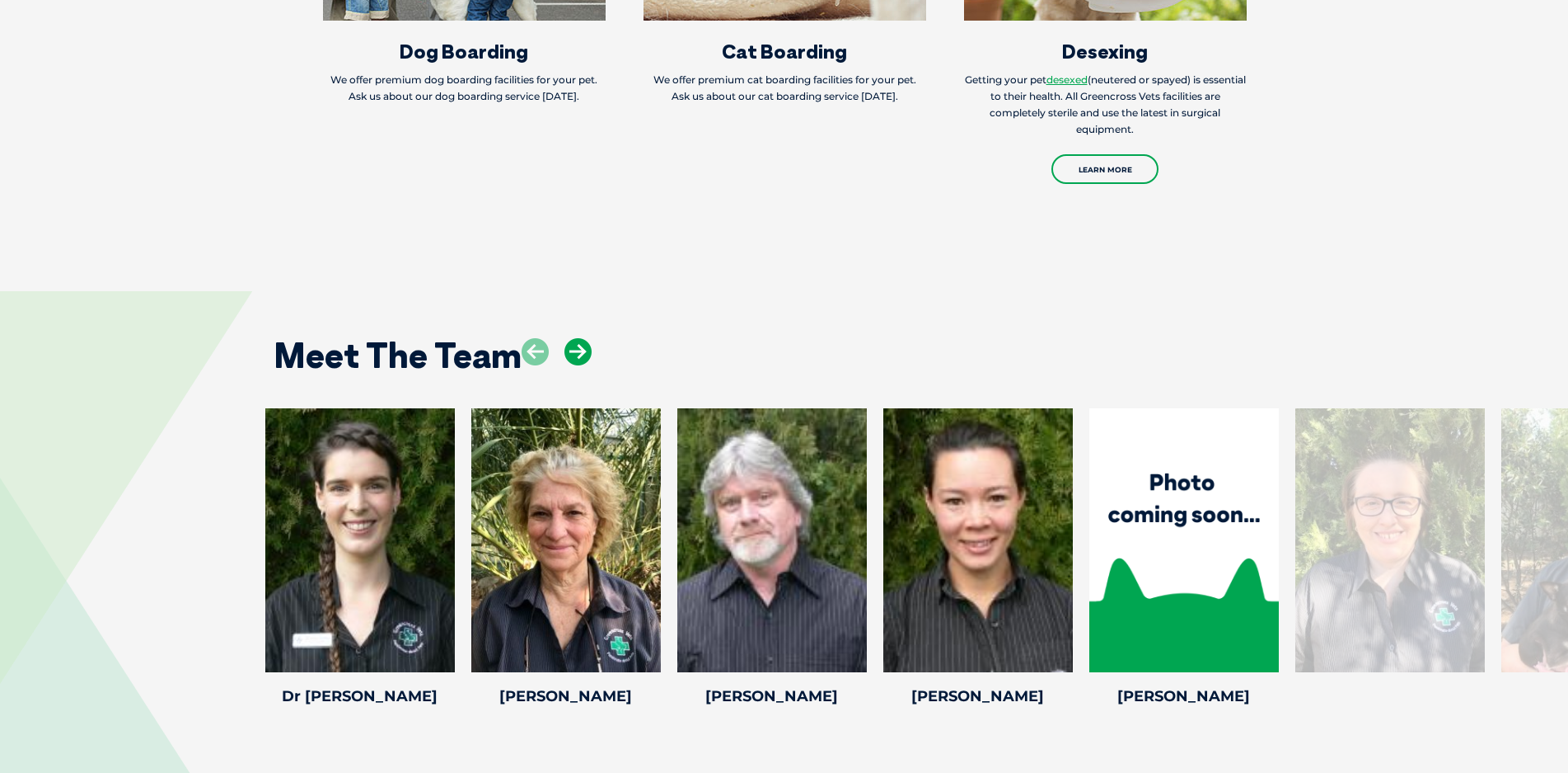
click at [574, 338] on icon at bounding box center [578, 352] width 27 height 27
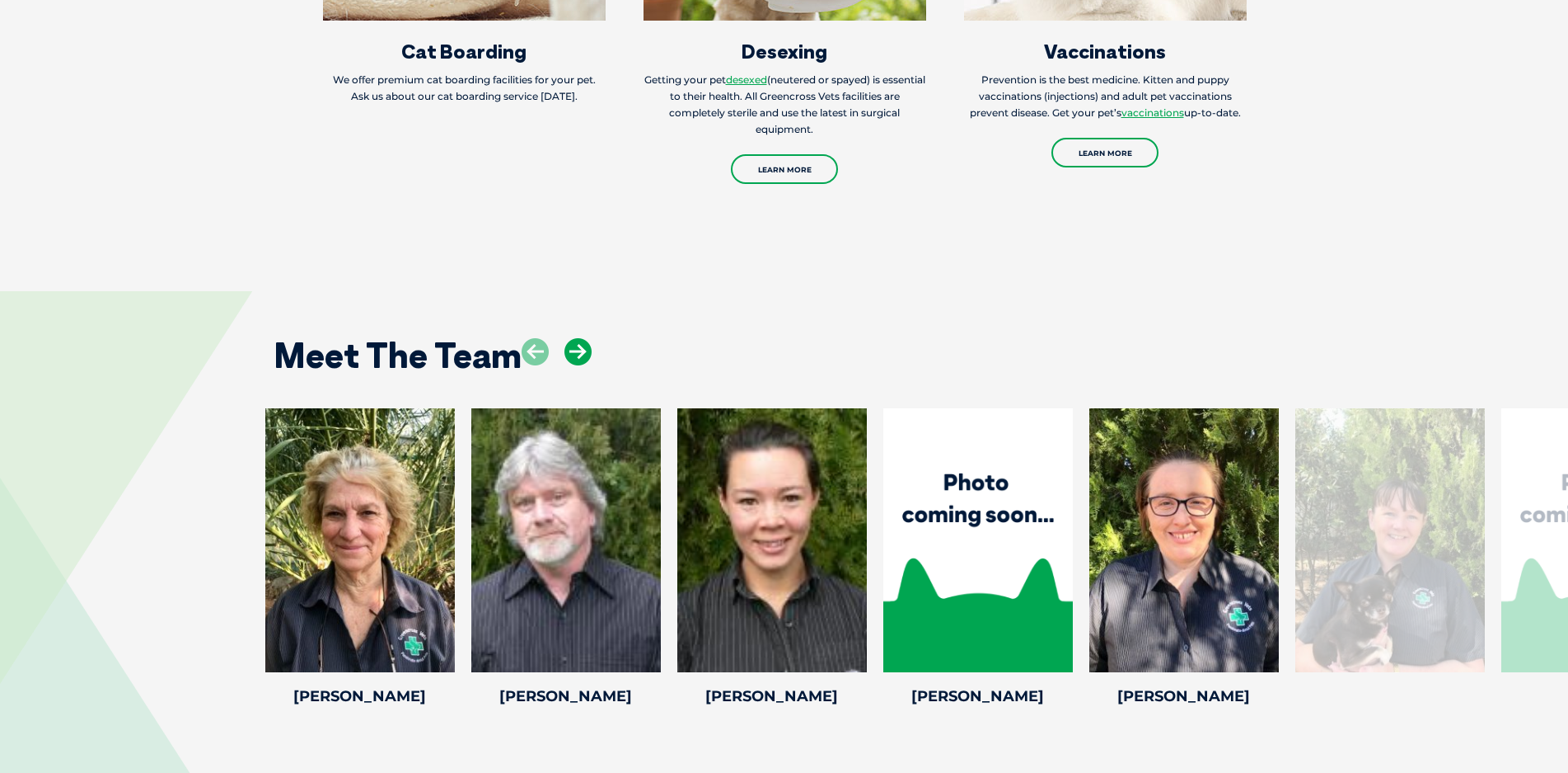
click at [574, 338] on icon at bounding box center [578, 352] width 27 height 27
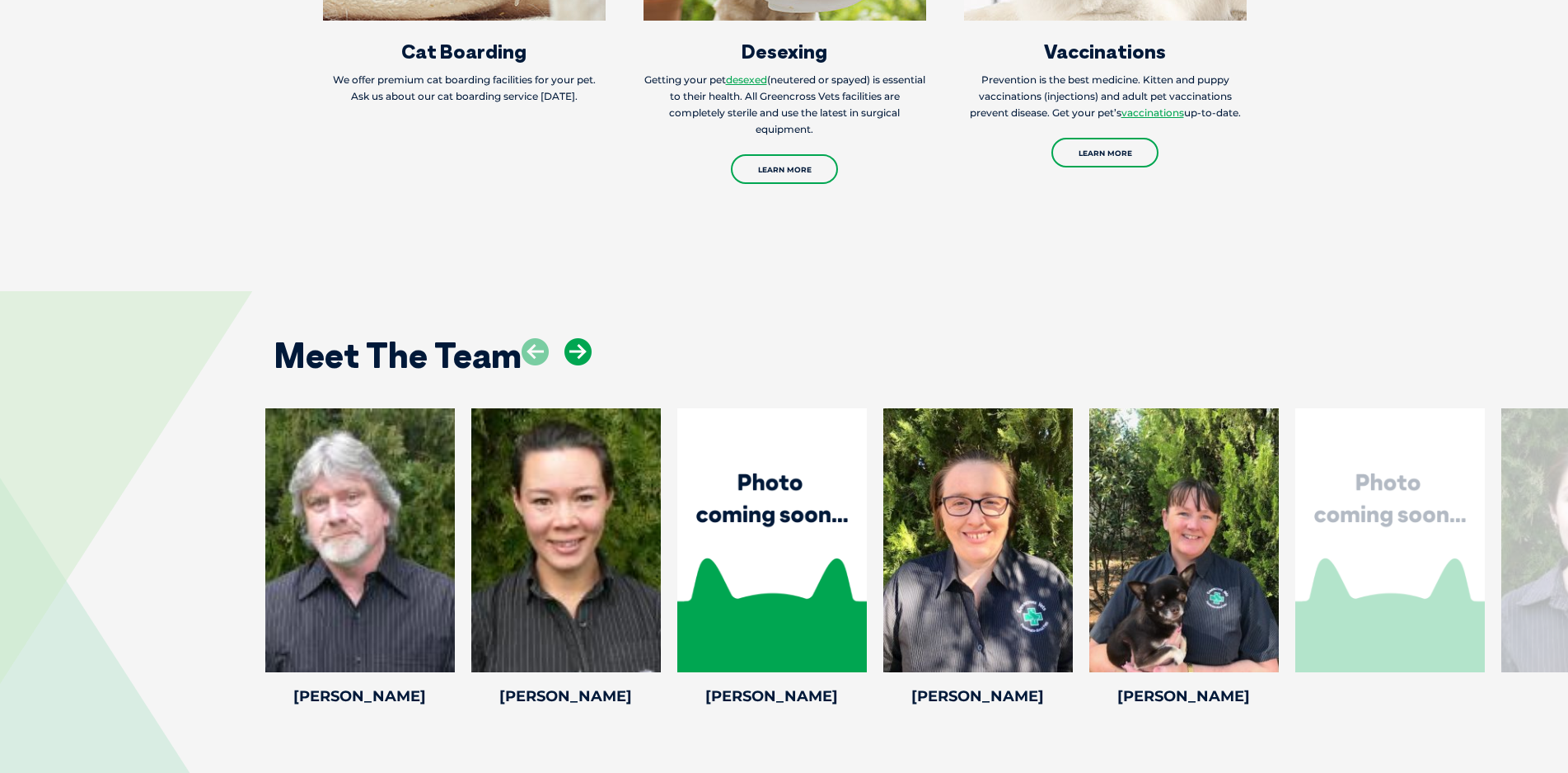
click at [576, 338] on icon at bounding box center [578, 352] width 27 height 27
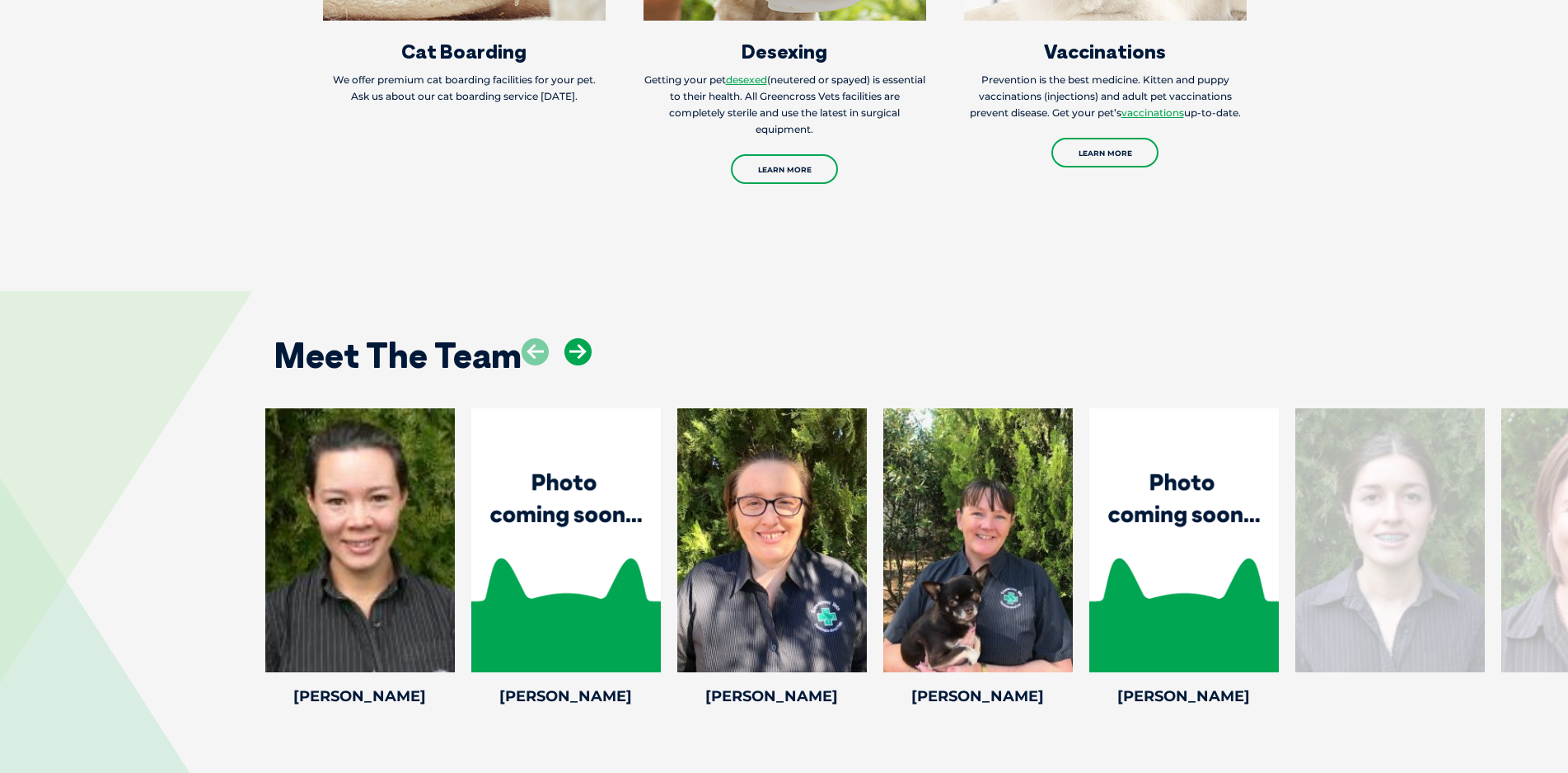
click at [576, 338] on icon at bounding box center [578, 352] width 27 height 27
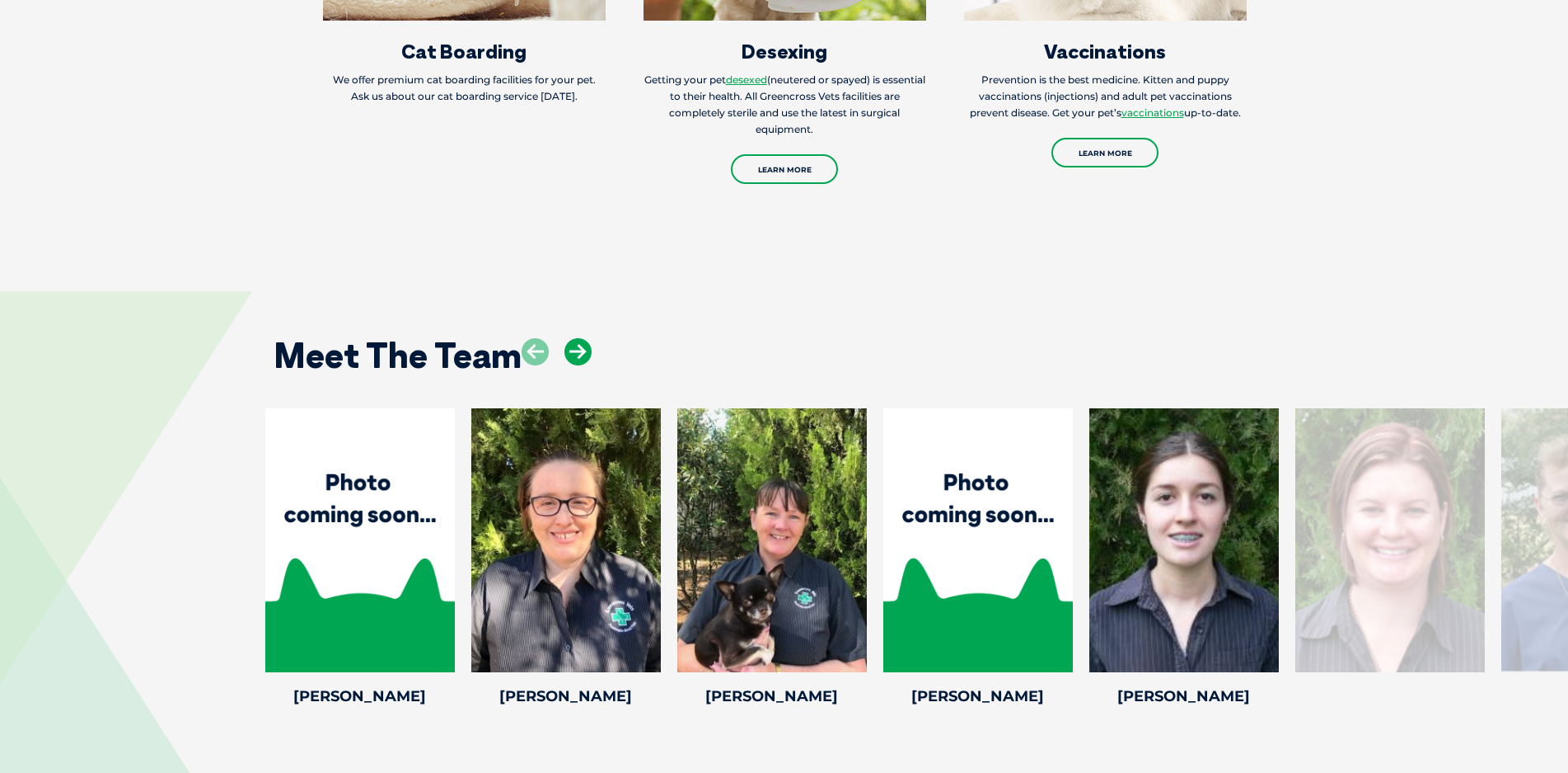
click at [576, 338] on icon at bounding box center [578, 352] width 27 height 27
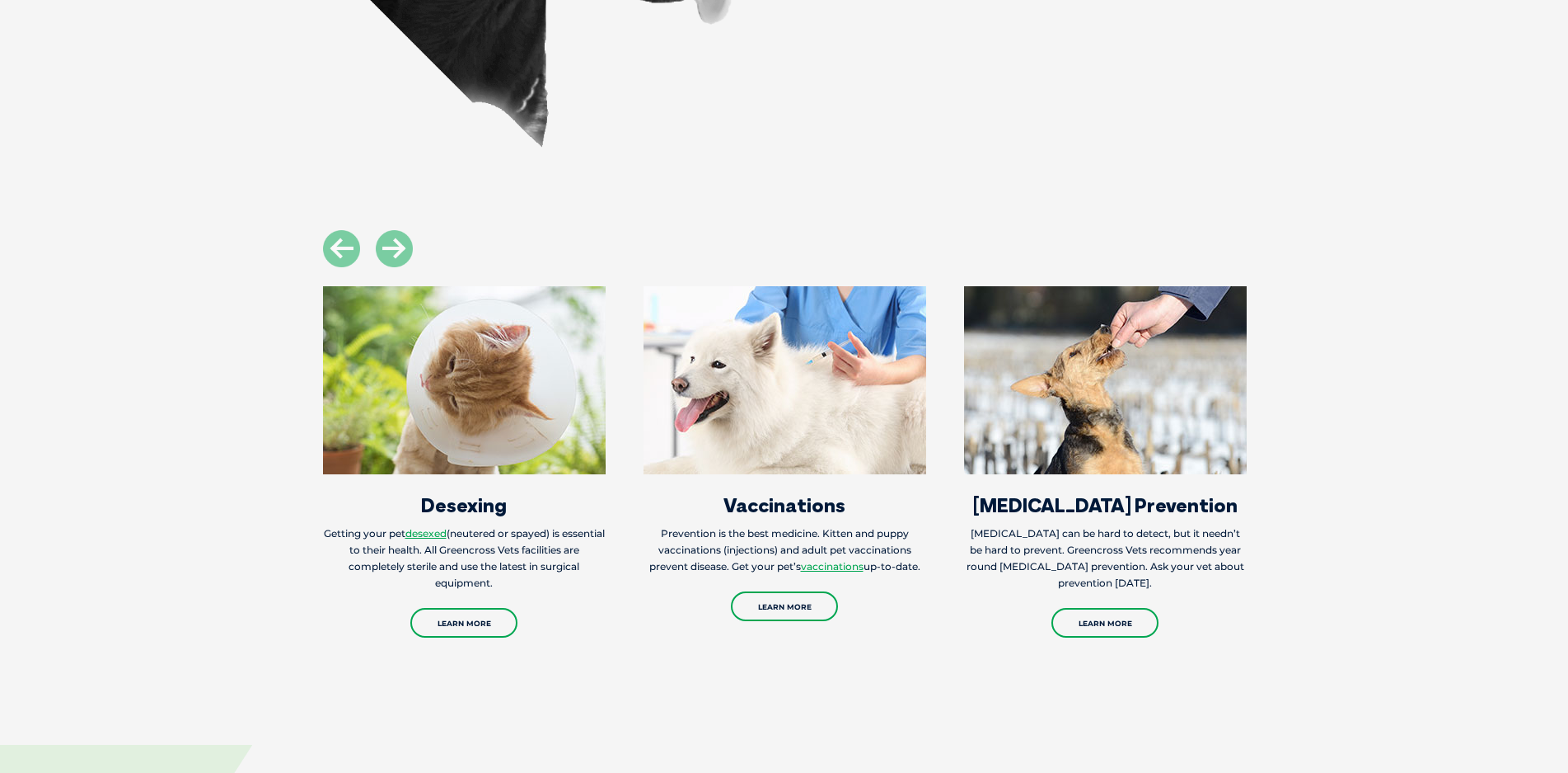
scroll to position [1773, 0]
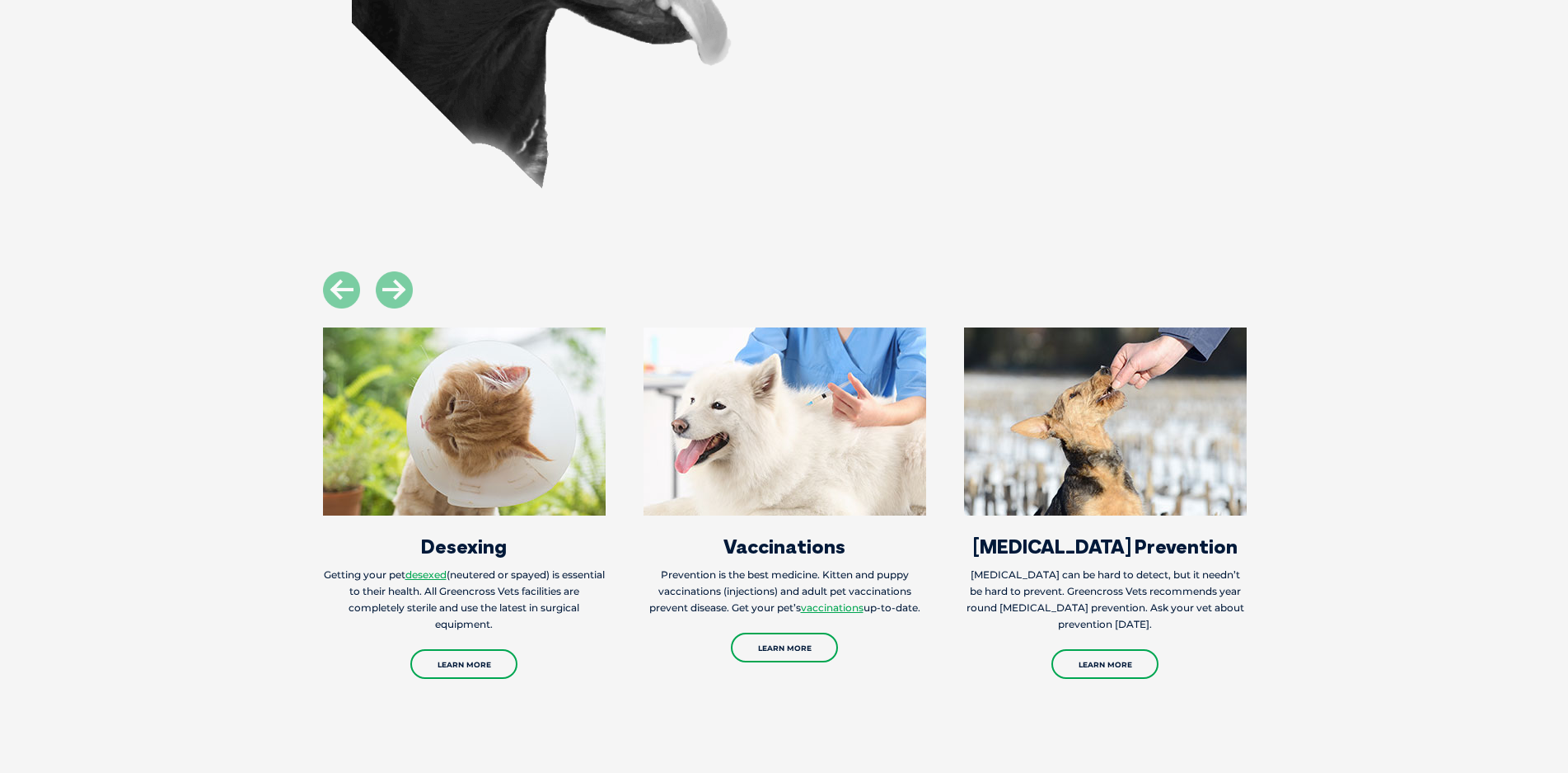
click at [706, 566] on p "Prevention is the best medicine. Kitten and puppy vaccinations (injections) and…" at bounding box center [785, 591] width 283 height 49
click at [692, 566] on p "Prevention is the best medicine. Kitten and puppy vaccinations (injections) and…" at bounding box center [785, 591] width 283 height 49
click at [703, 566] on p "Prevention is the best medicine. Kitten and puppy vaccinations (injections) and…" at bounding box center [785, 591] width 283 height 49
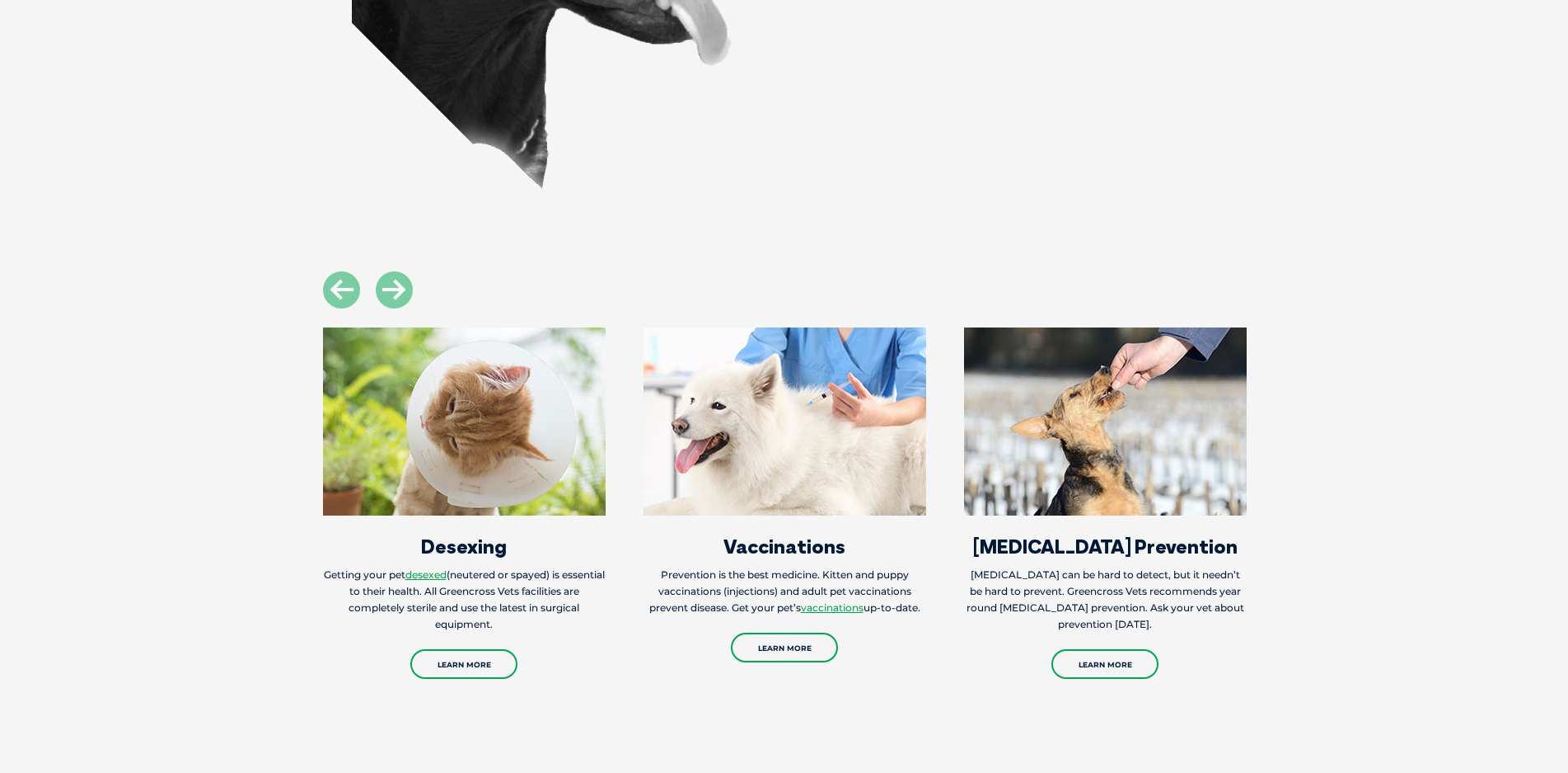
click at [704, 566] on p "Prevention is the best medicine. Kitten and puppy vaccinations (injections) and…" at bounding box center [785, 591] width 283 height 49
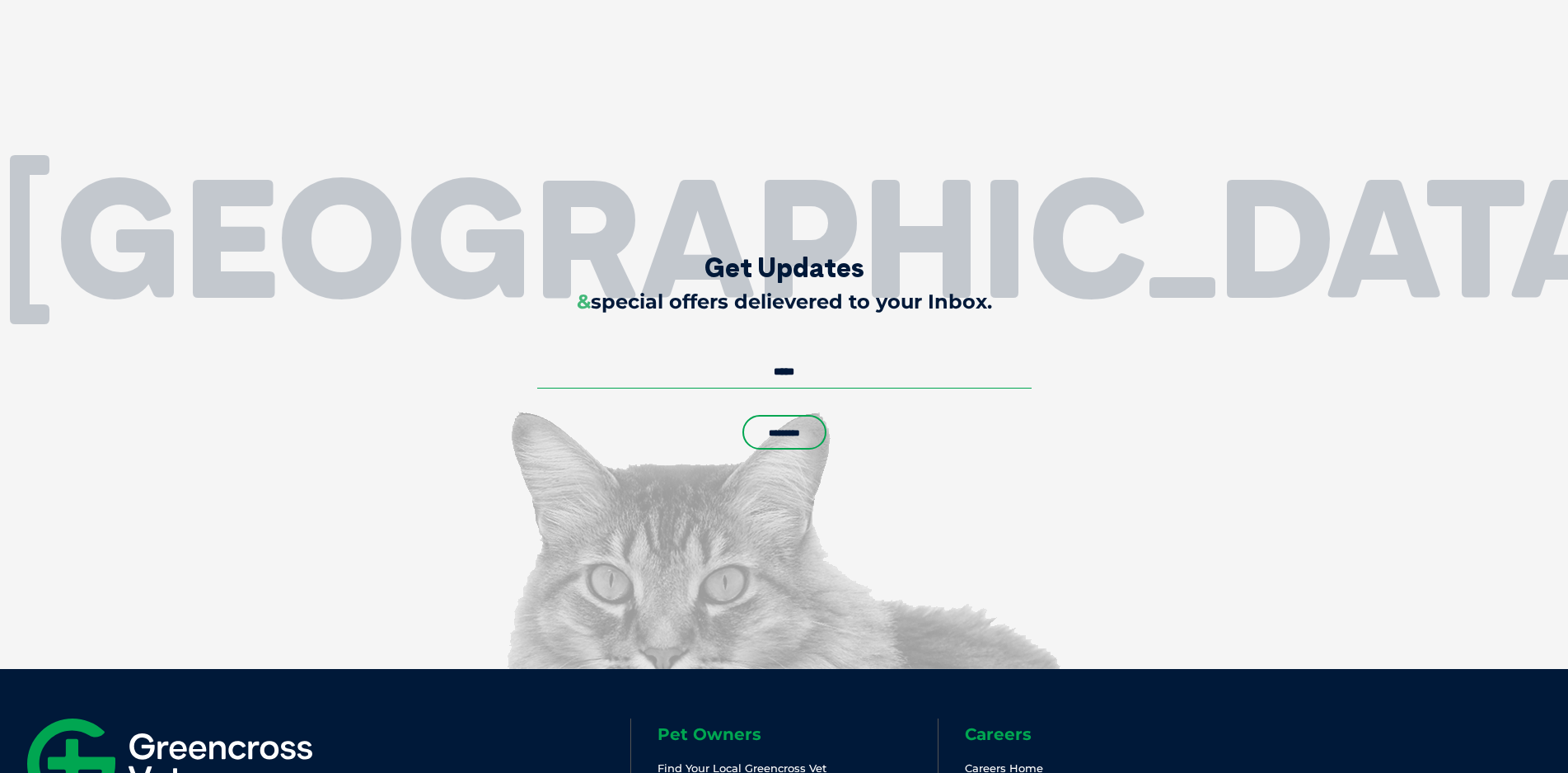
scroll to position [3700, 0]
